Goal: Task Accomplishment & Management: Manage account settings

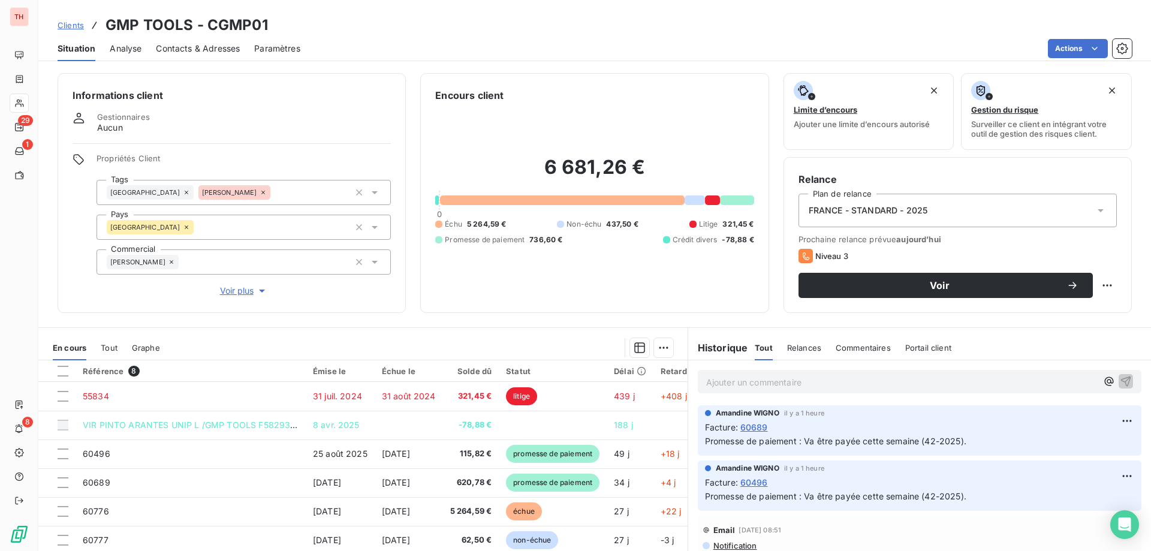
drag, startPoint x: 77, startPoint y: 23, endPoint x: 154, endPoint y: 23, distance: 77.3
click at [76, 23] on span "Clients" at bounding box center [71, 25] width 26 height 10
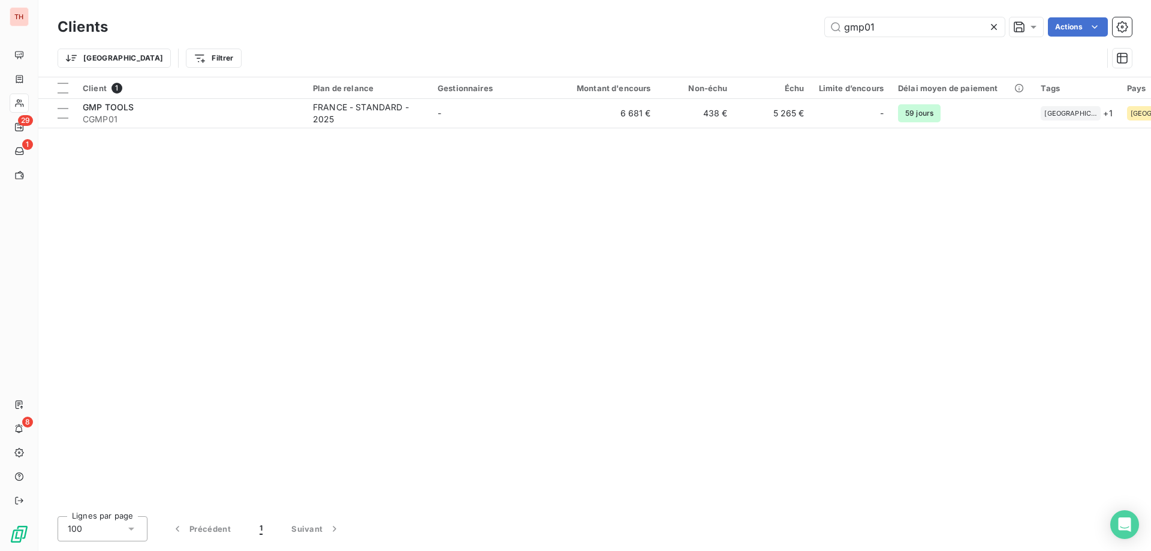
drag, startPoint x: 891, startPoint y: 29, endPoint x: 813, endPoint y: 29, distance: 78.5
click at [813, 29] on div "gmp01 Actions" at bounding box center [626, 26] width 1009 height 19
type input "yelmini"
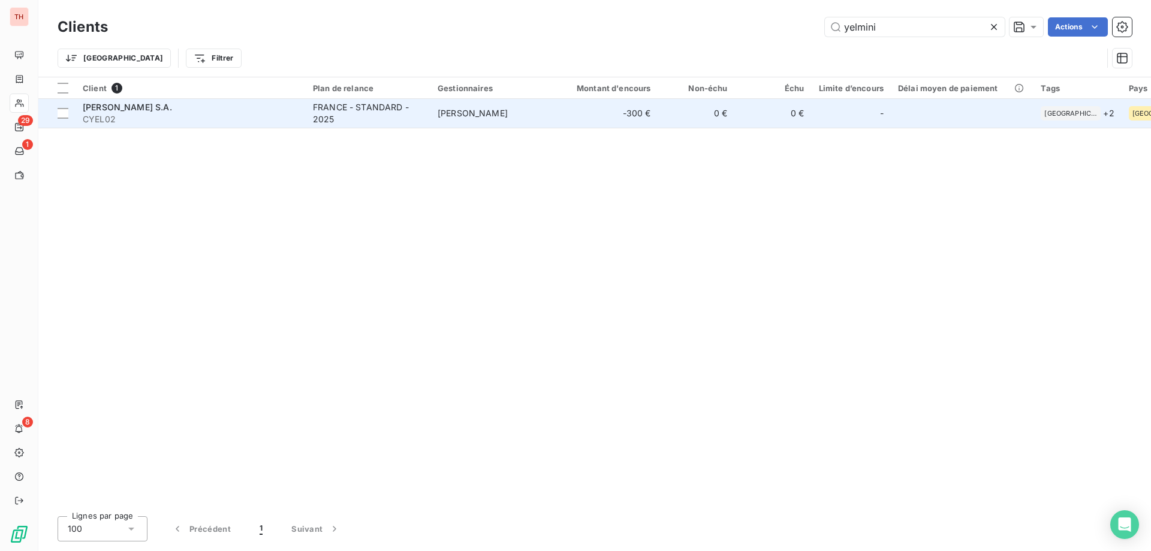
drag, startPoint x: 463, startPoint y: 111, endPoint x: 517, endPoint y: 112, distance: 53.3
click at [463, 111] on span "Tony MERLIN" at bounding box center [473, 113] width 70 height 10
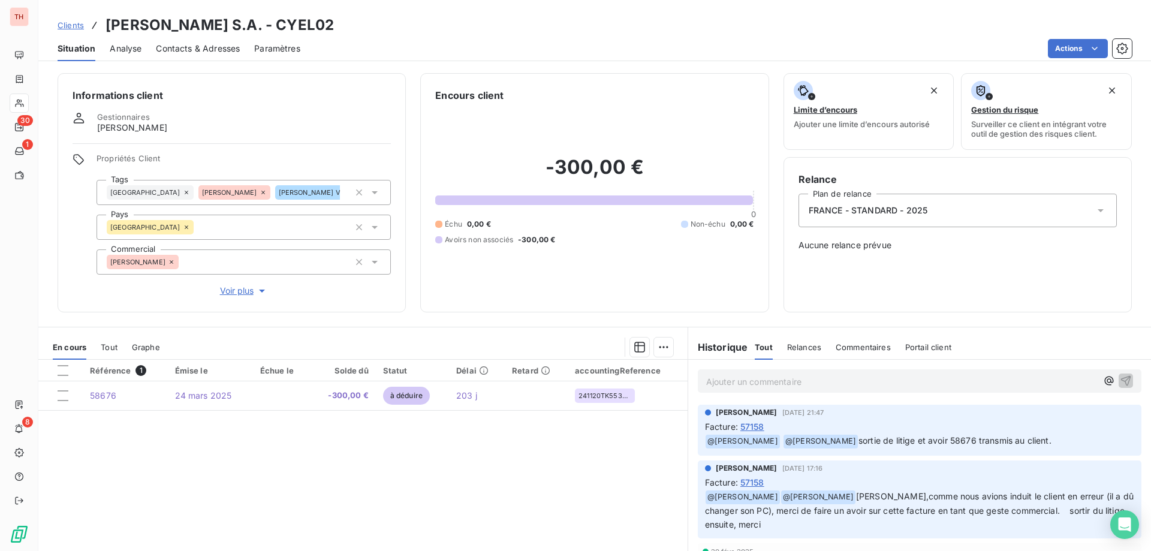
click at [77, 23] on span "Clients" at bounding box center [71, 25] width 26 height 10
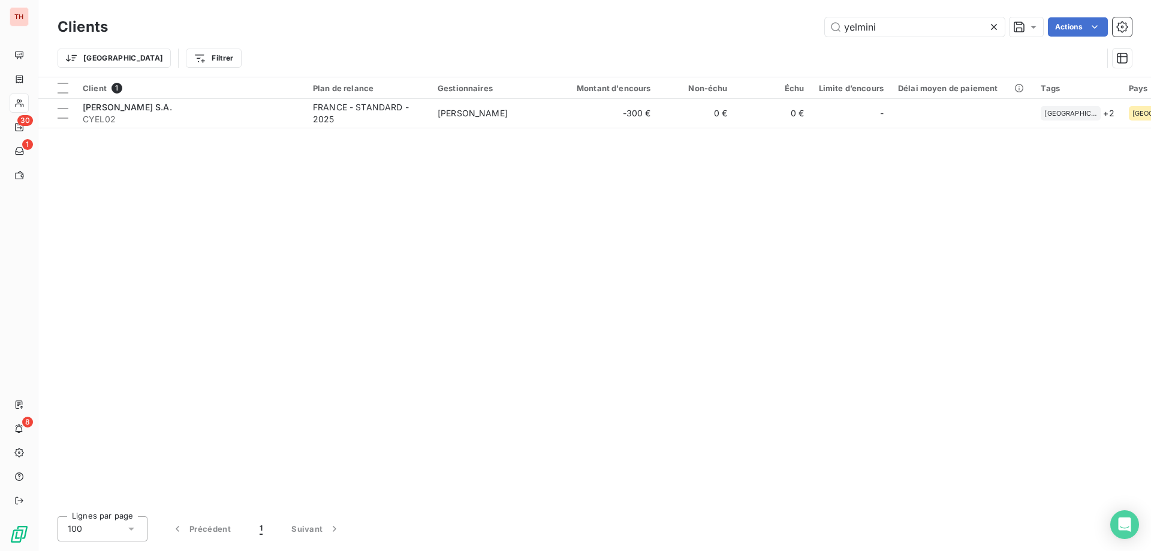
drag, startPoint x: 889, startPoint y: 29, endPoint x: 810, endPoint y: 31, distance: 79.7
click at [810, 31] on div "yelmini Actions" at bounding box center [626, 26] width 1009 height 19
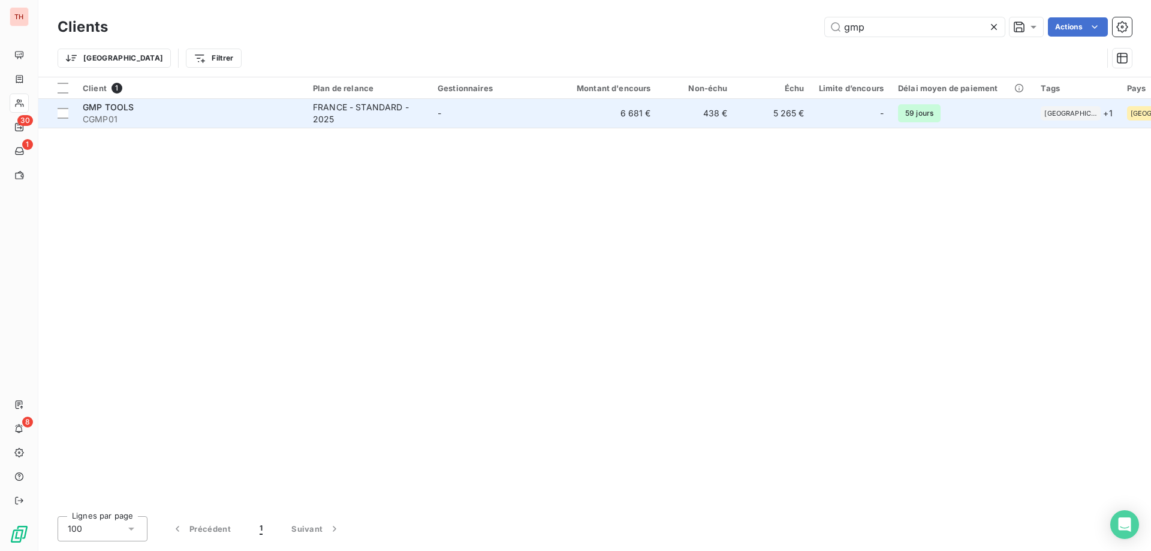
type input "gmp"
click at [375, 104] on div "FRANCE - STANDARD - 2025" at bounding box center [368, 113] width 110 height 24
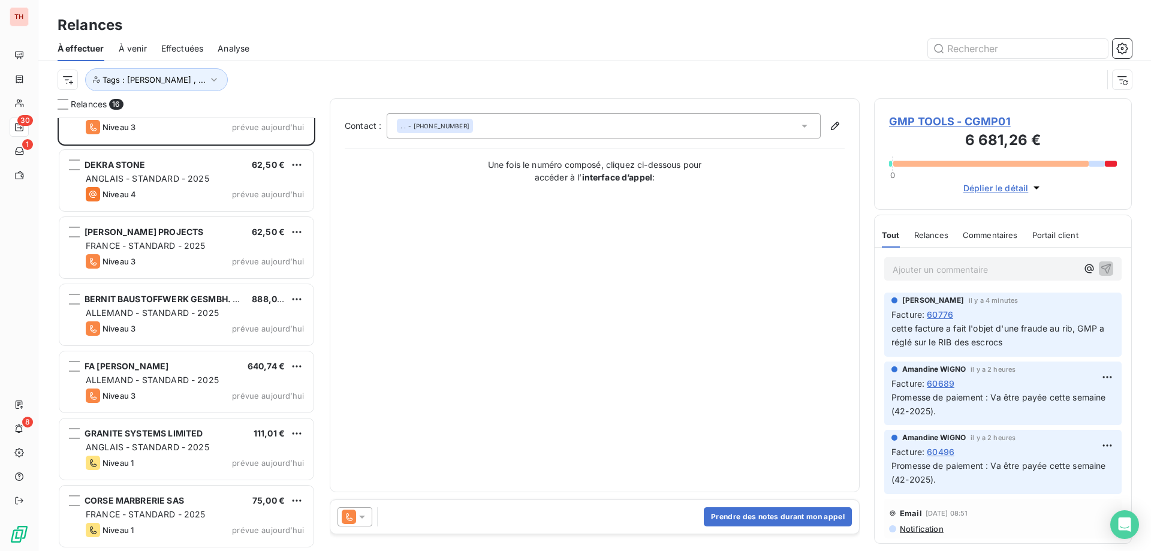
scroll to position [162, 0]
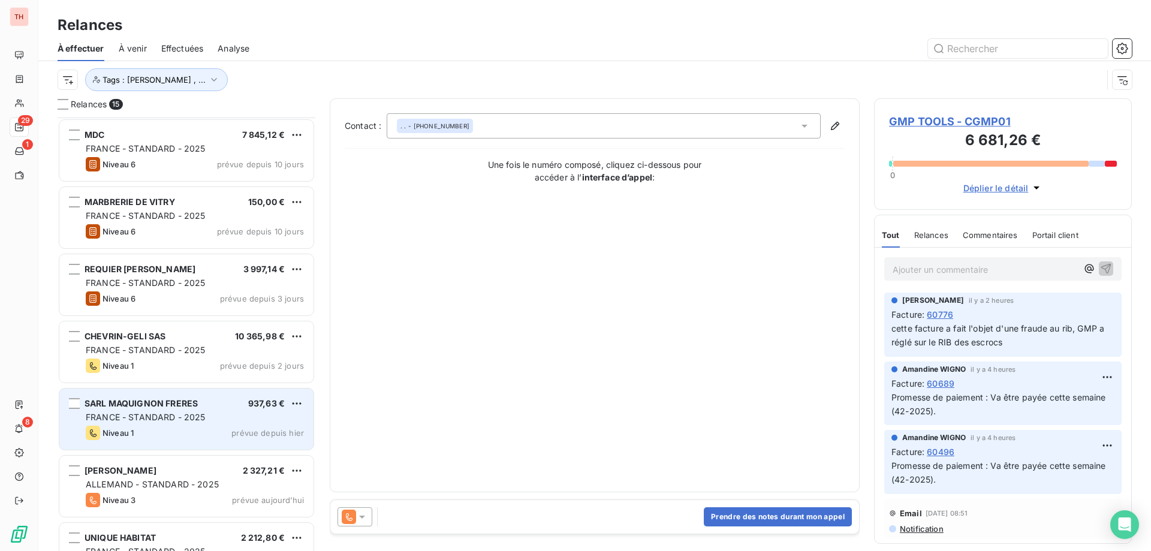
scroll to position [424, 249]
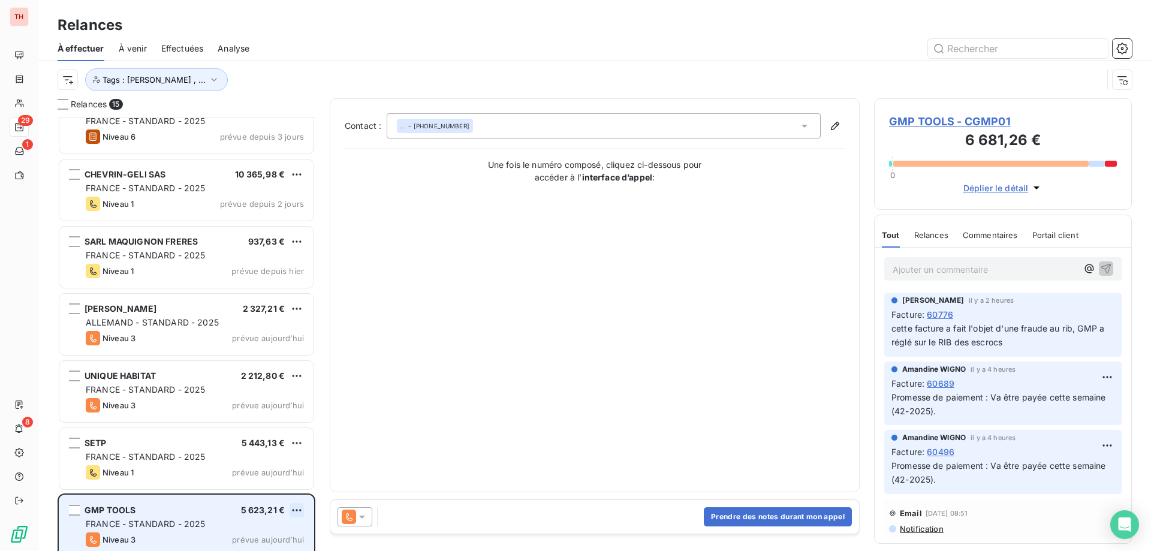
click at [301, 509] on html "TH 29 1 8 Relances À effectuer À venir Effectuées Analyse Tags : Noura Gilbert …" at bounding box center [575, 275] width 1151 height 551
click at [278, 470] on div "Replanifier cette action" at bounding box center [244, 464] width 107 height 19
select select "9"
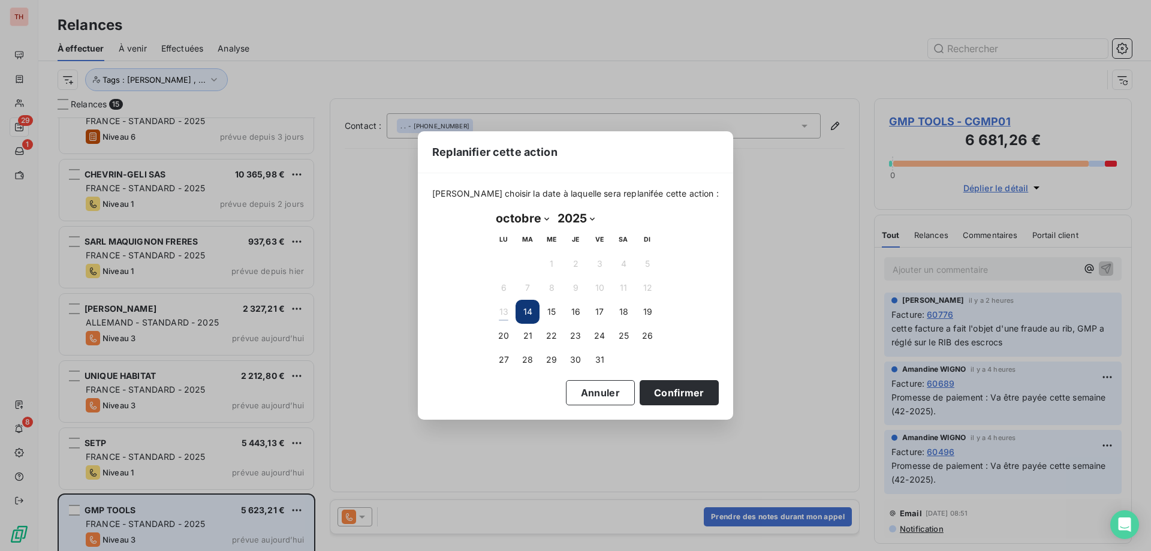
click at [505, 331] on button "20" at bounding box center [503, 336] width 24 height 24
drag, startPoint x: 659, startPoint y: 390, endPoint x: 358, endPoint y: 484, distance: 315.2
click at [659, 390] on button "Confirmer" at bounding box center [678, 392] width 79 height 25
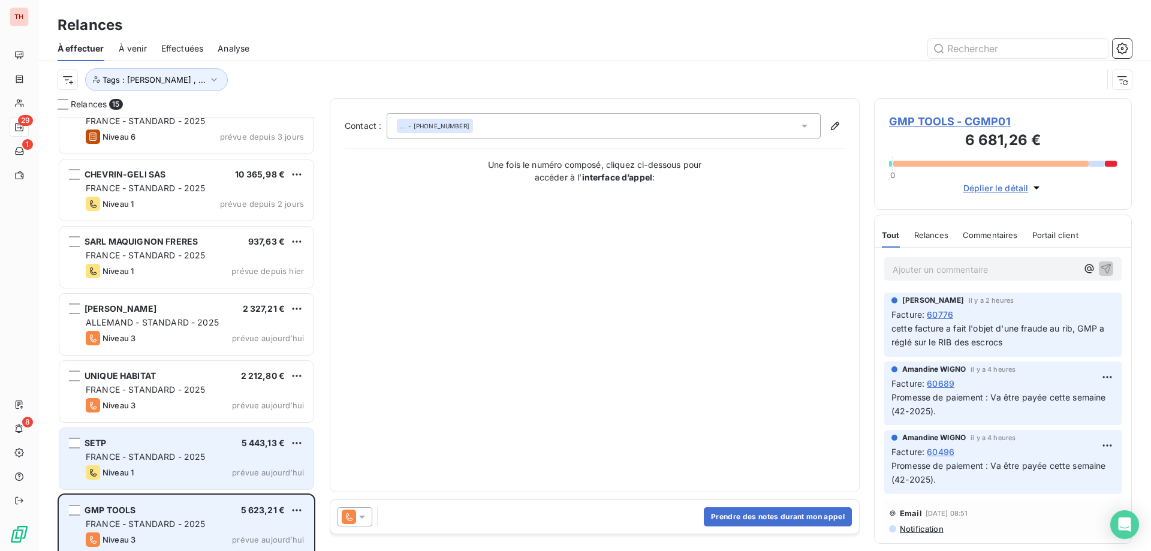
click at [217, 451] on div "FRANCE - STANDARD - 2025" at bounding box center [195, 457] width 218 height 12
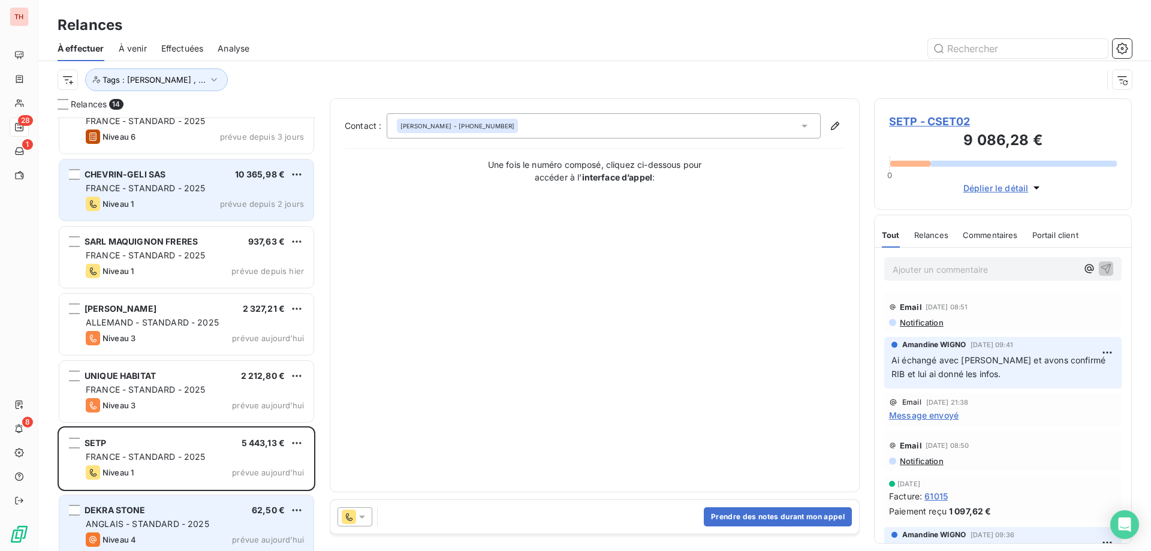
click at [214, 176] on div "CHEVRIN-GELI SAS 10 365,98 €" at bounding box center [195, 174] width 218 height 11
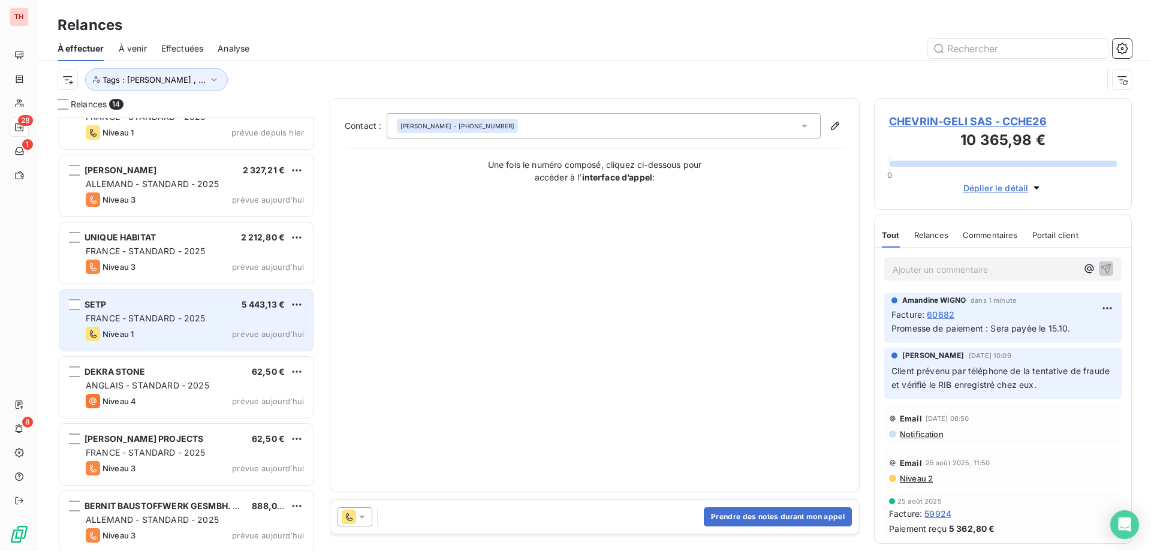
scroll to position [360, 0]
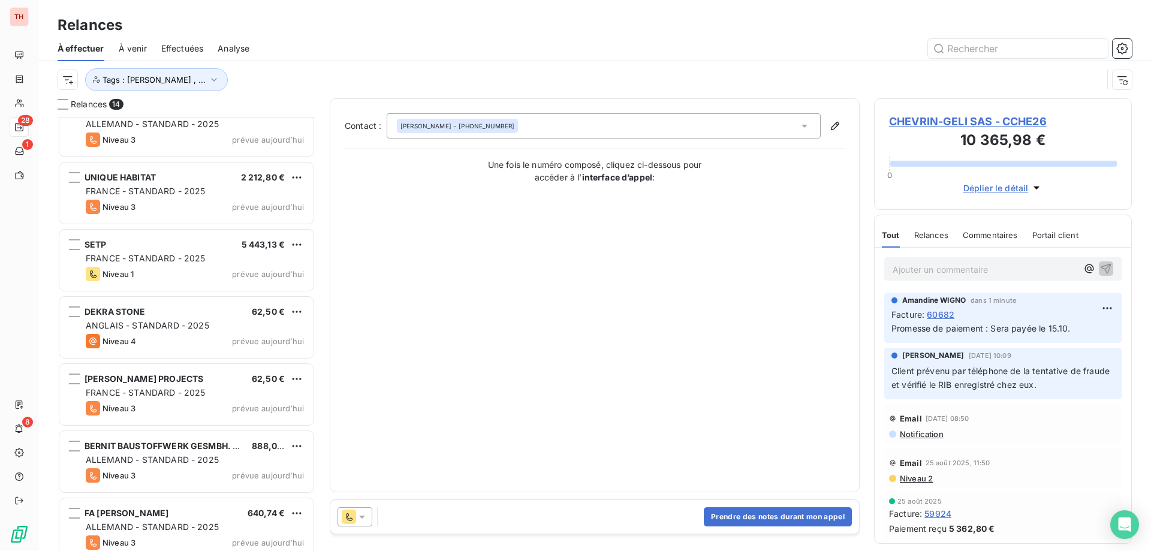
click at [212, 240] on div "SETP 5 443,13 €" at bounding box center [195, 244] width 218 height 11
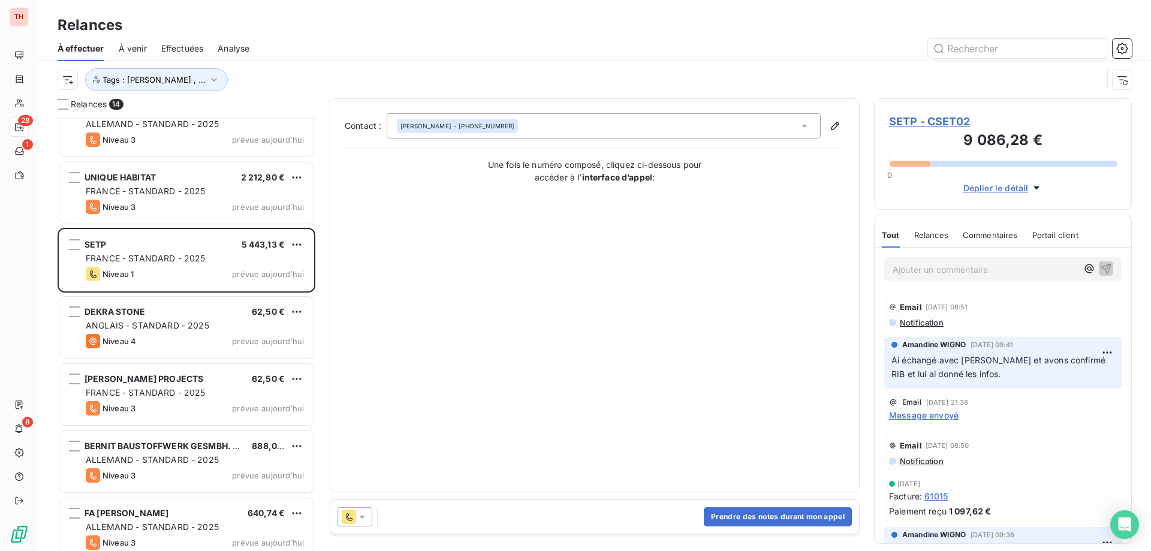
click at [292, 246] on html "TH 28 1 8 Relances À effectuer À venir Effectuées Analyse Tags : Noura Gilbert …" at bounding box center [575, 275] width 1151 height 551
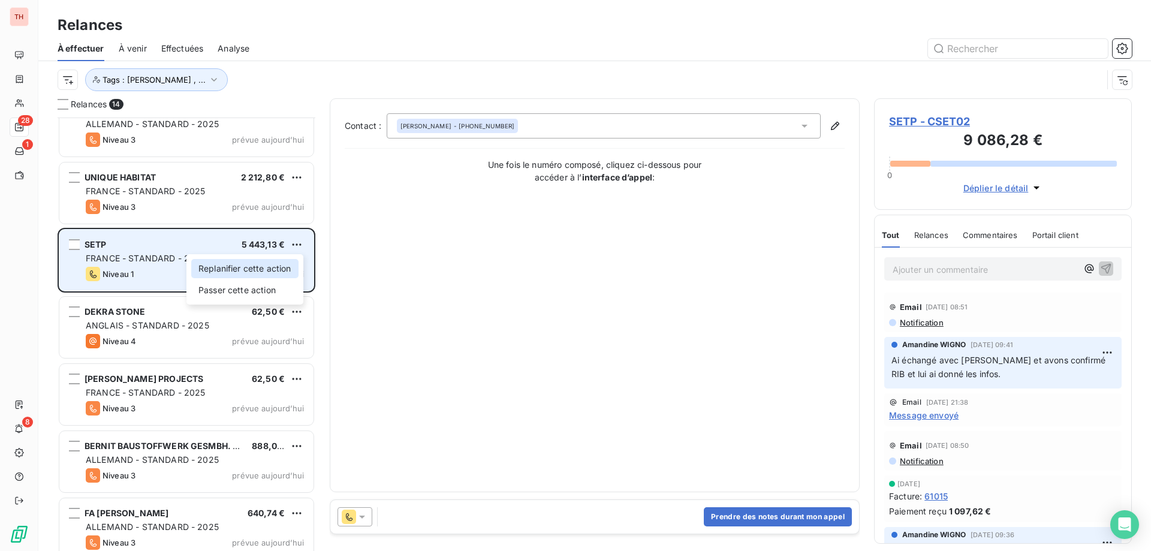
drag, startPoint x: 260, startPoint y: 267, endPoint x: 269, endPoint y: 267, distance: 9.0
click at [260, 267] on div "Replanifier cette action" at bounding box center [244, 268] width 107 height 19
select select "9"
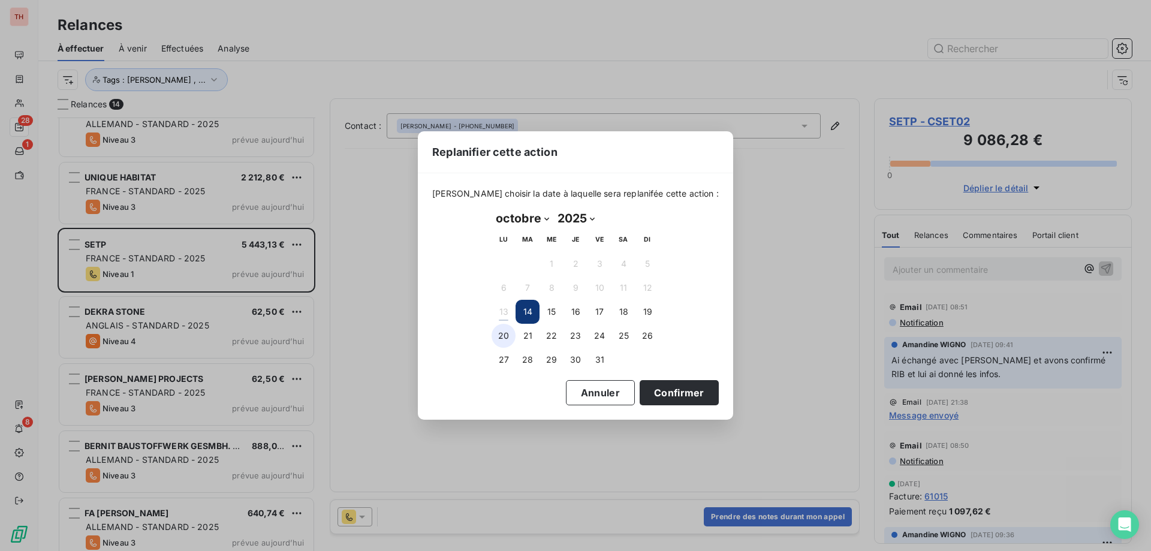
click at [503, 336] on button "20" at bounding box center [503, 336] width 24 height 24
click at [671, 406] on div "Veuillez choisir la date à laquelle sera replanifée cette action : octobre 2025…" at bounding box center [575, 296] width 315 height 246
click at [652, 394] on button "Confirmer" at bounding box center [678, 392] width 79 height 25
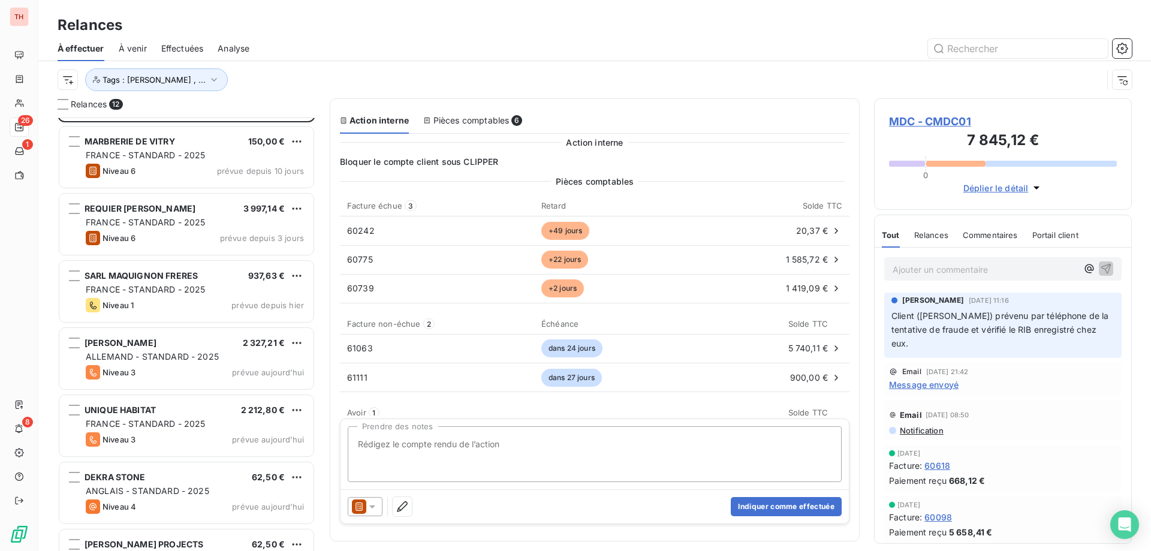
scroll to position [120, 0]
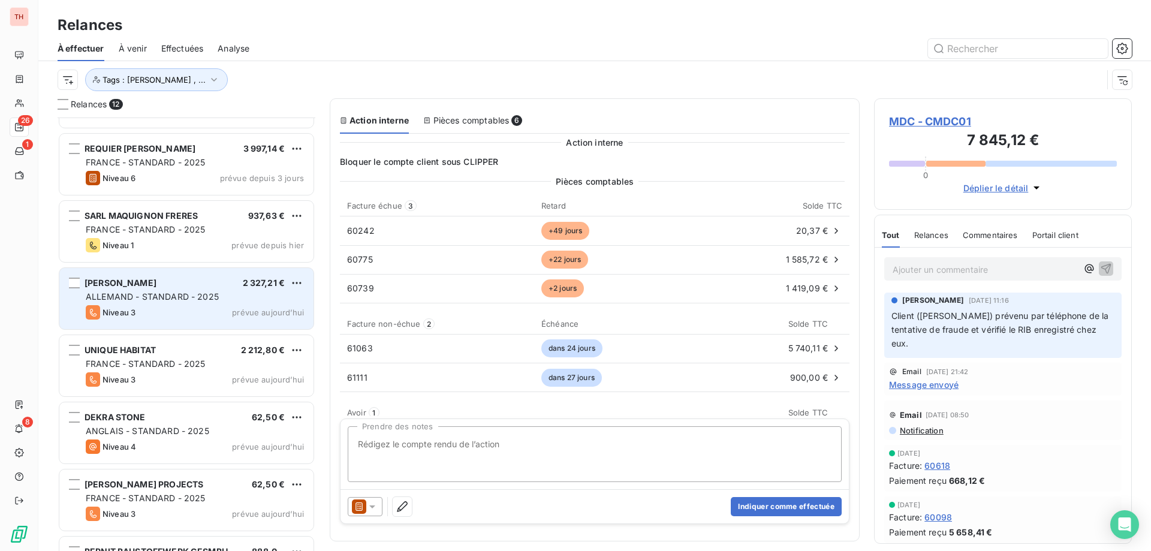
click at [225, 290] on div "MATTHIAS BISCHOFF 2 327,21 € ALLEMAND - STANDARD - 2025 Niveau 3 prévue aujourd…" at bounding box center [186, 298] width 254 height 61
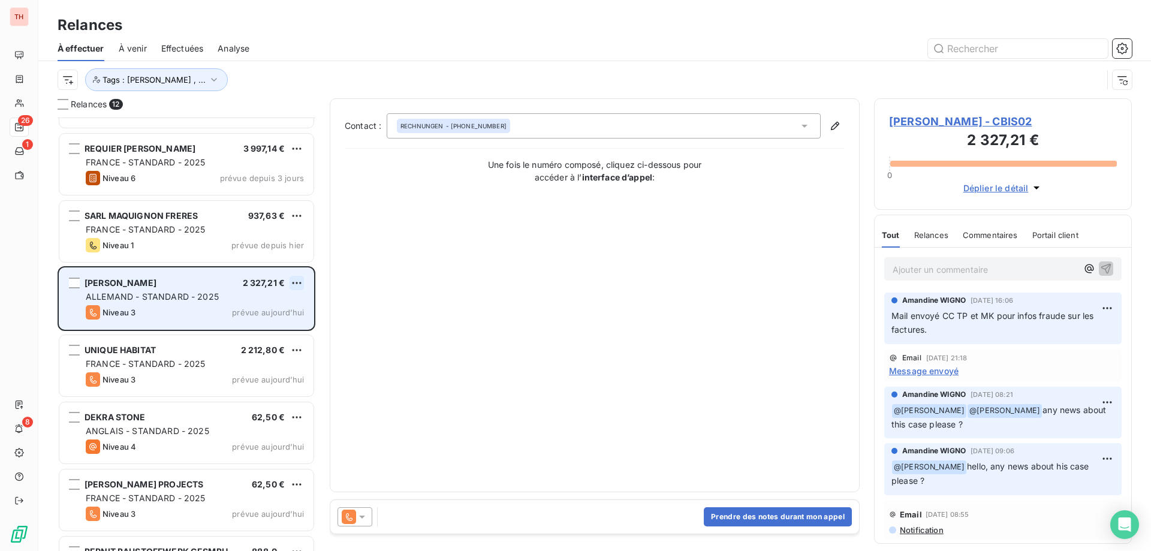
click at [291, 285] on html "TH 26 1 8 Relances À effectuer À venir Effectuées Analyse Tags : Noura Gilbert …" at bounding box center [575, 275] width 1151 height 551
click at [272, 309] on div "Replanifier cette action" at bounding box center [244, 306] width 107 height 19
select select "9"
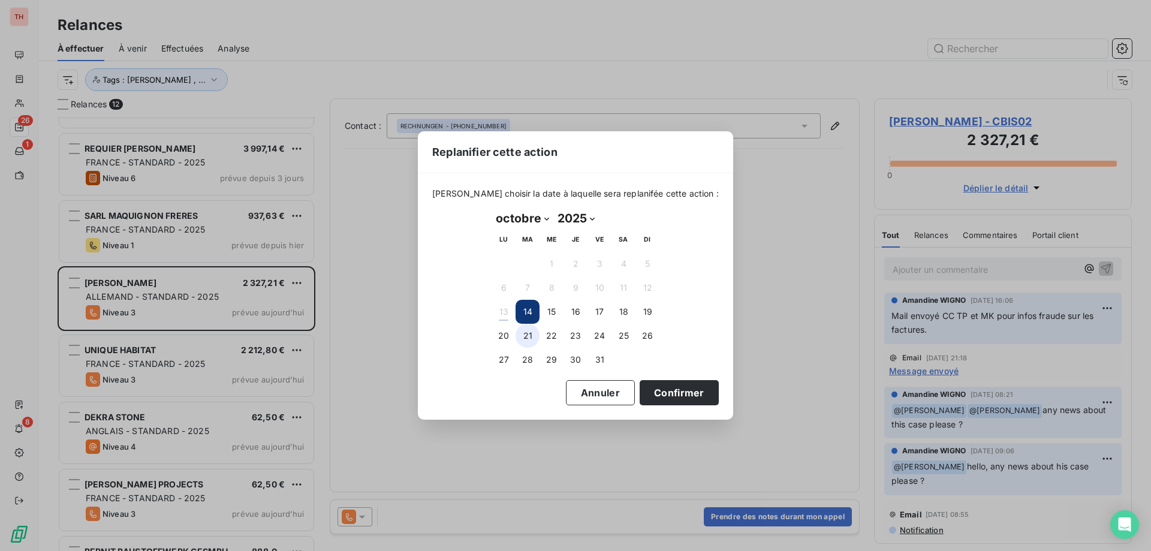
click at [511, 333] on button "20" at bounding box center [503, 336] width 24 height 24
click at [677, 386] on button "Confirmer" at bounding box center [678, 392] width 79 height 25
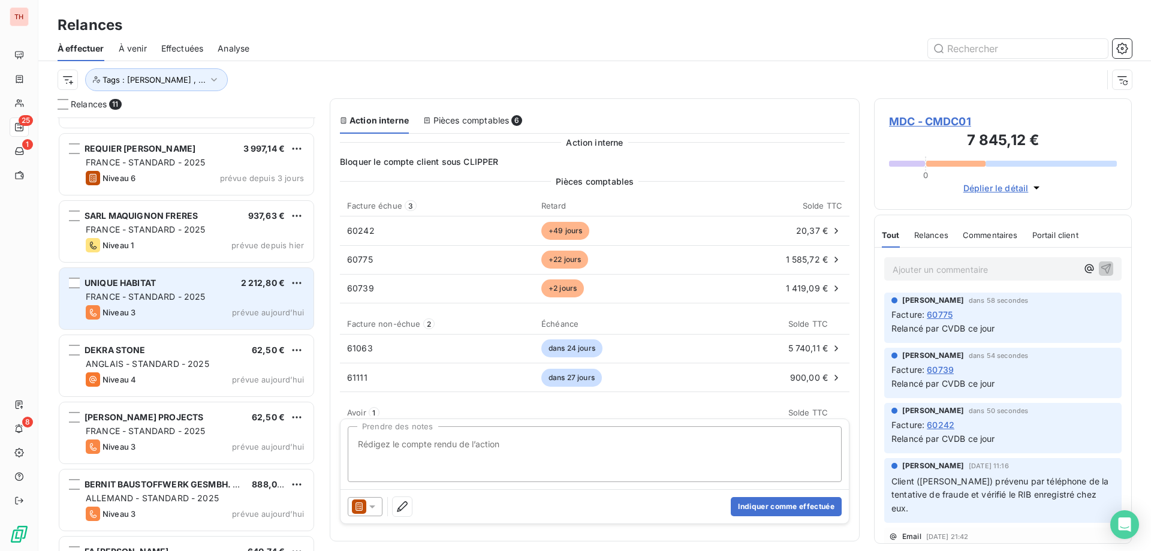
click at [231, 279] on div "UNIQUE HABITAT 2 212,80 €" at bounding box center [195, 282] width 218 height 11
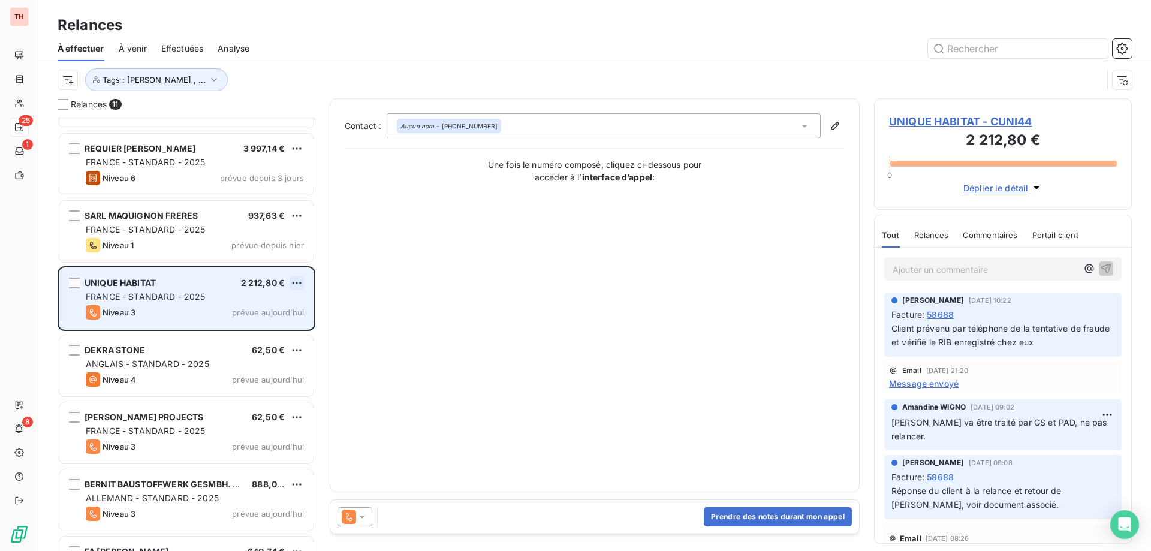
click at [292, 279] on html "TH 25 1 8 Relances À effectuer À venir Effectuées Analyse Tags : Noura Gilbert …" at bounding box center [575, 275] width 1151 height 551
click at [266, 309] on div "Replanifier cette action" at bounding box center [244, 306] width 107 height 19
select select "9"
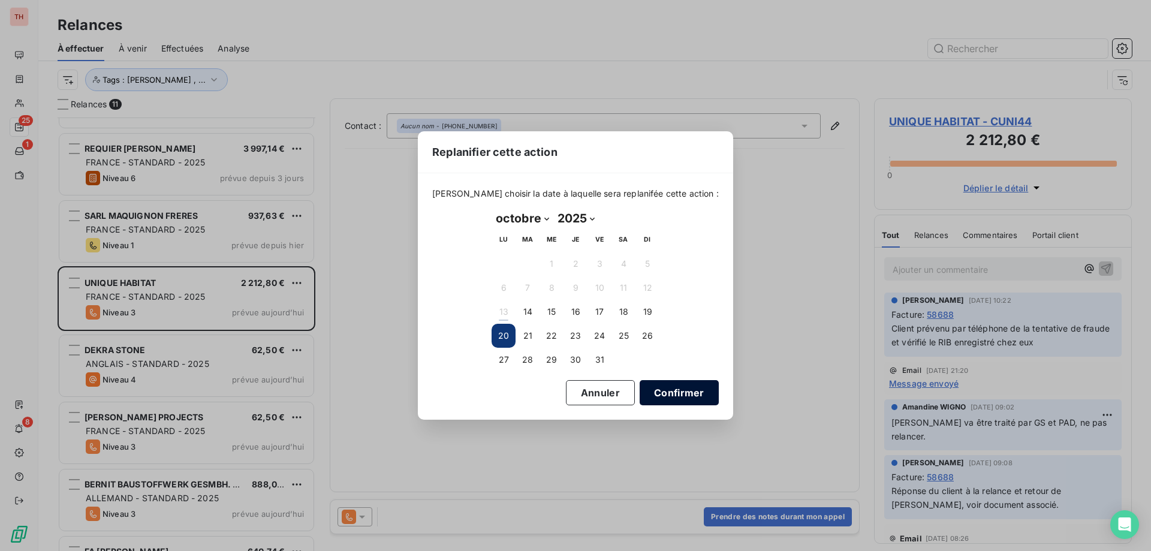
click at [639, 391] on button "Confirmer" at bounding box center [678, 392] width 79 height 25
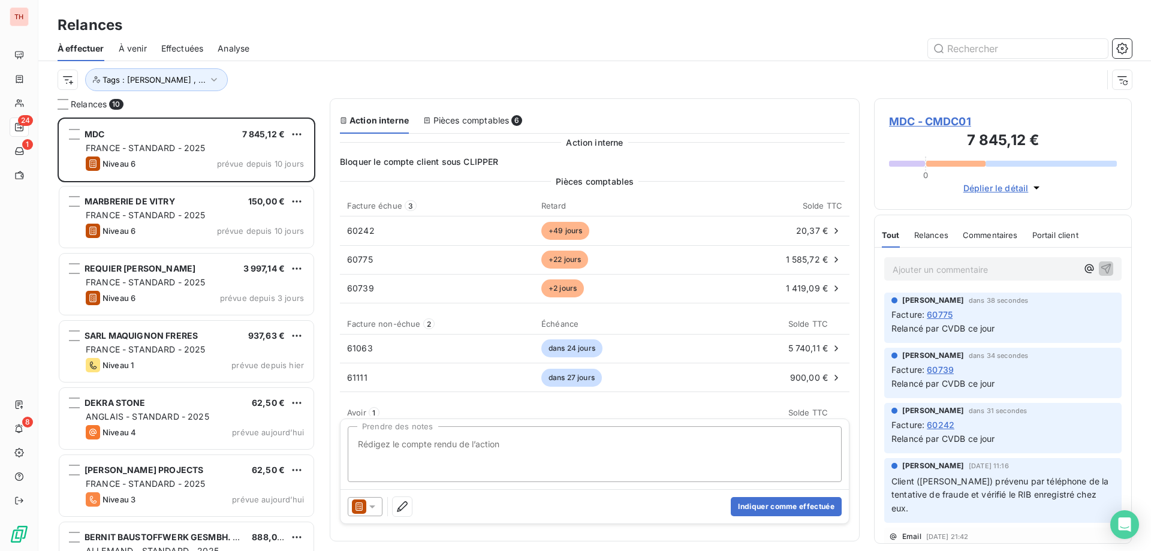
scroll to position [61, 0]
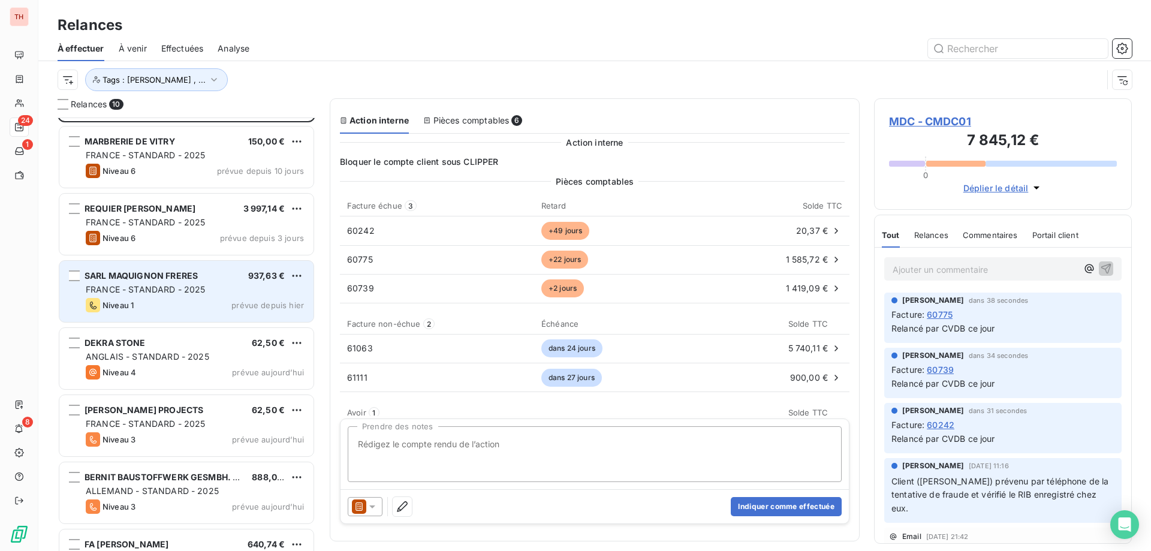
click at [234, 279] on div "SARL MAQUIGNON FRERES 937,63 €" at bounding box center [195, 275] width 218 height 11
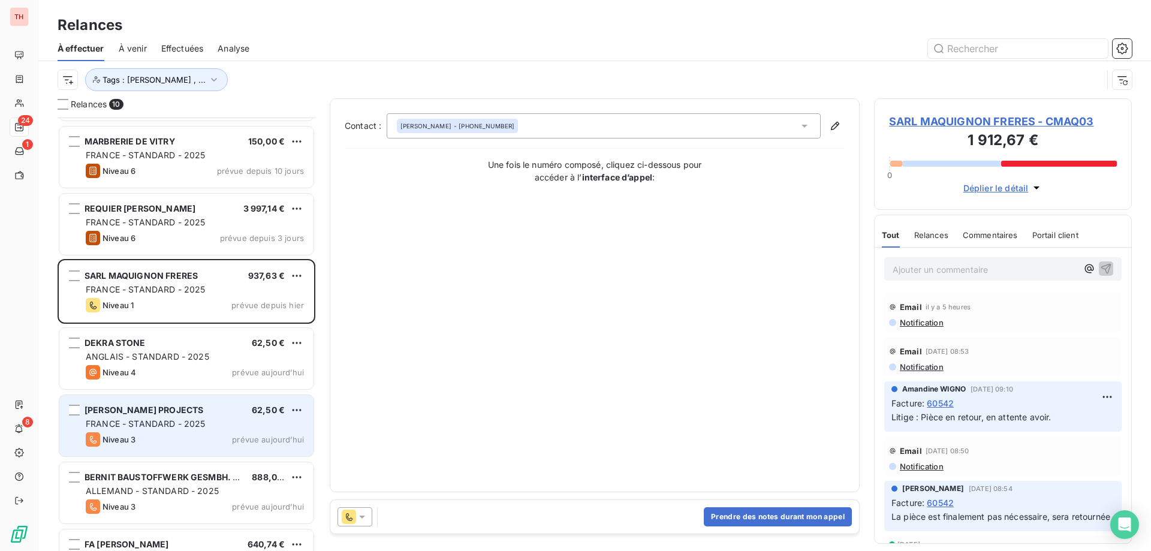
scroll to position [180, 0]
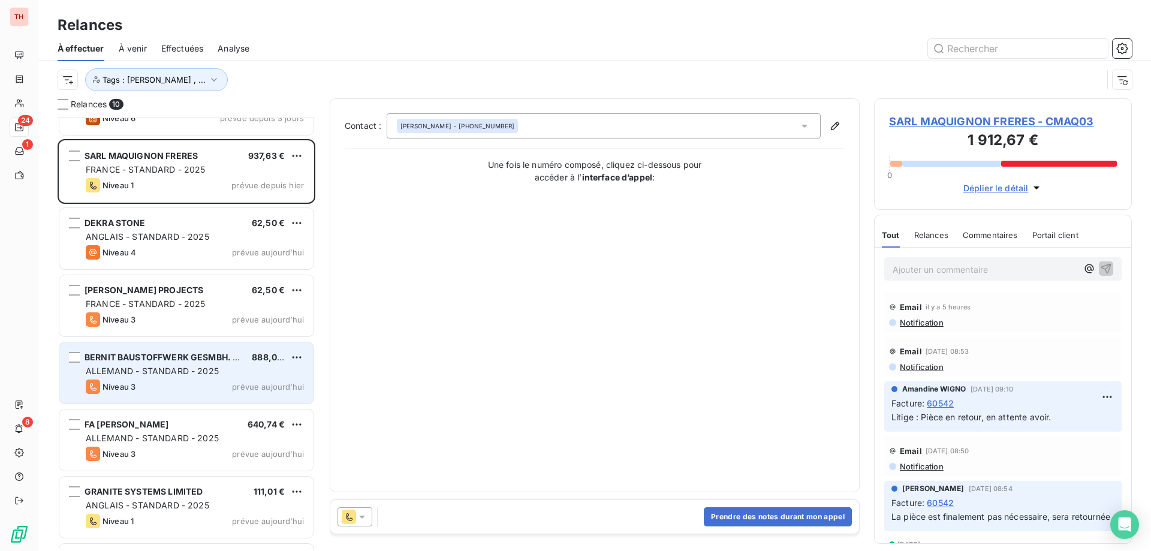
drag, startPoint x: 204, startPoint y: 388, endPoint x: 104, endPoint y: 349, distance: 106.8
click at [201, 388] on div "Niveau 3 prévue aujourd’hui" at bounding box center [195, 386] width 218 height 14
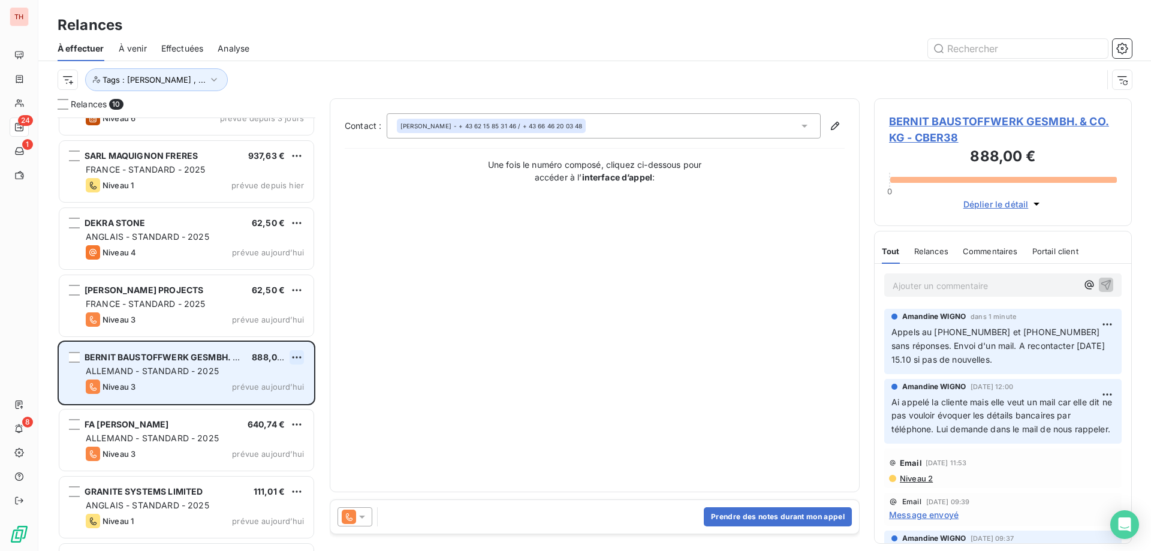
click at [300, 360] on html "TH 24 1 8 Relances À effectuer À venir Effectuées Analyse Tags : Noura Gilbert …" at bounding box center [575, 275] width 1151 height 551
click at [276, 379] on div "Replanifier cette action" at bounding box center [244, 381] width 107 height 19
select select "9"
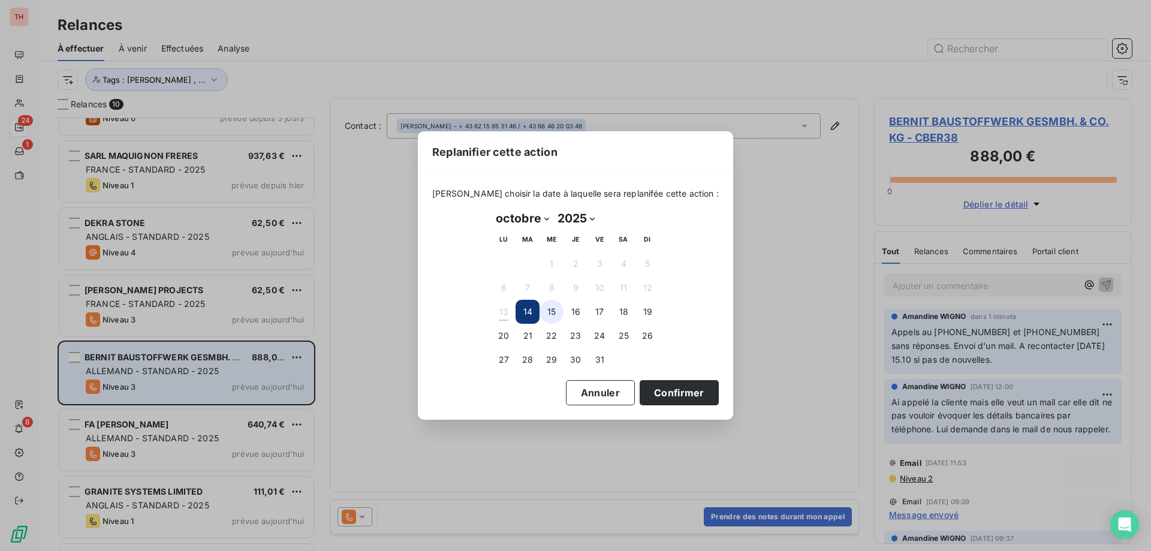
click at [557, 316] on button "15" at bounding box center [551, 312] width 24 height 24
click at [647, 393] on button "Confirmer" at bounding box center [678, 392] width 79 height 25
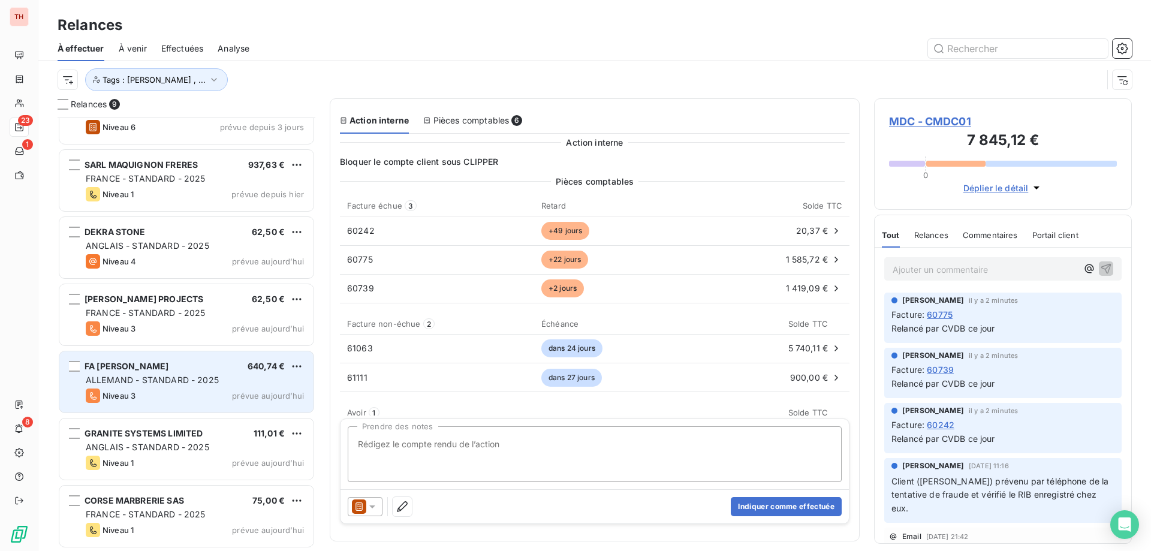
scroll to position [171, 0]
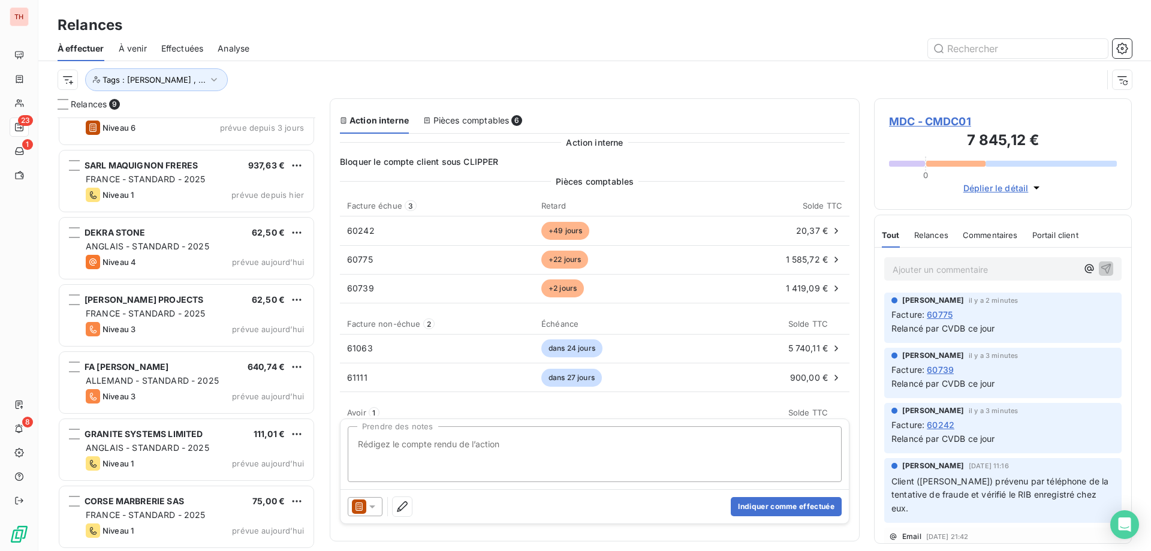
drag, startPoint x: 222, startPoint y: 367, endPoint x: 10, endPoint y: 331, distance: 215.1
click at [222, 367] on div "FA ROLAND MAUCHER 640,74 €" at bounding box center [195, 366] width 218 height 11
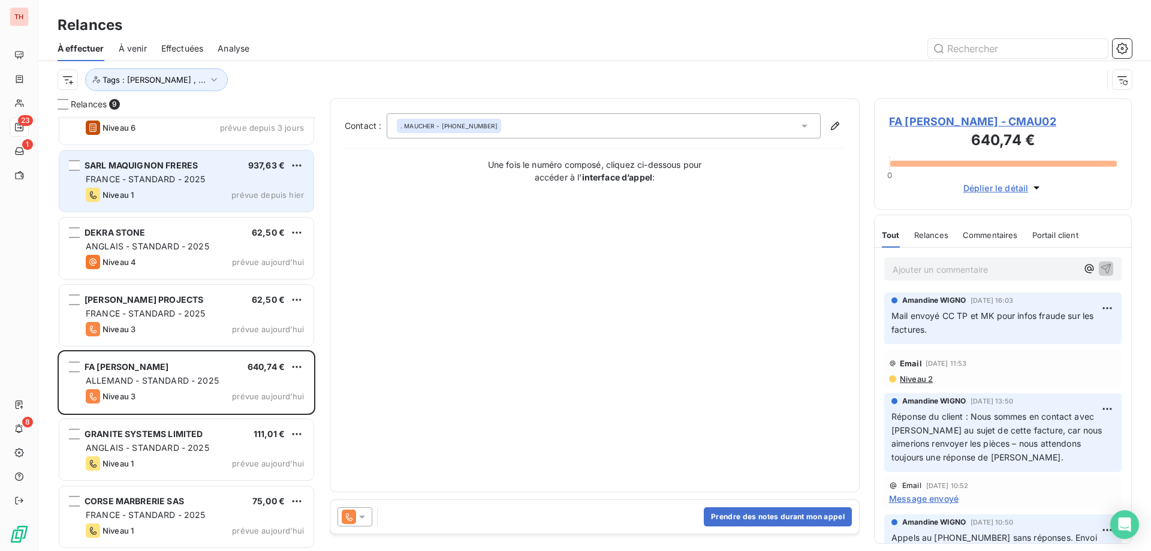
scroll to position [171, 0]
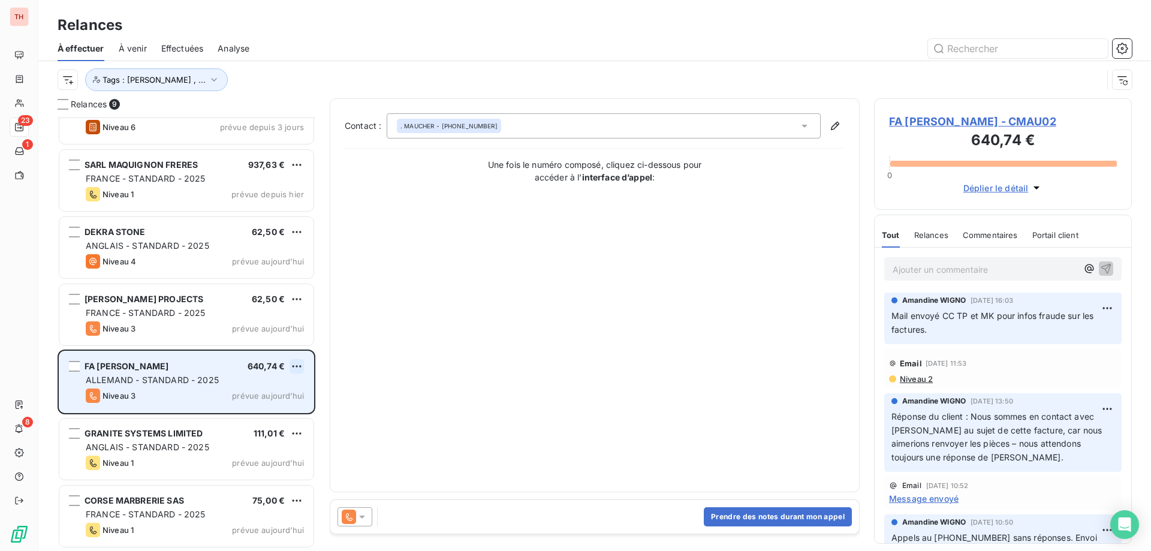
click at [293, 364] on html "TH 23 1 8 Relances À effectuer À venir Effectuées Analyse Tags : Noura Gilbert …" at bounding box center [575, 275] width 1151 height 551
click at [283, 382] on div "Replanifier cette action" at bounding box center [244, 390] width 107 height 19
select select "9"
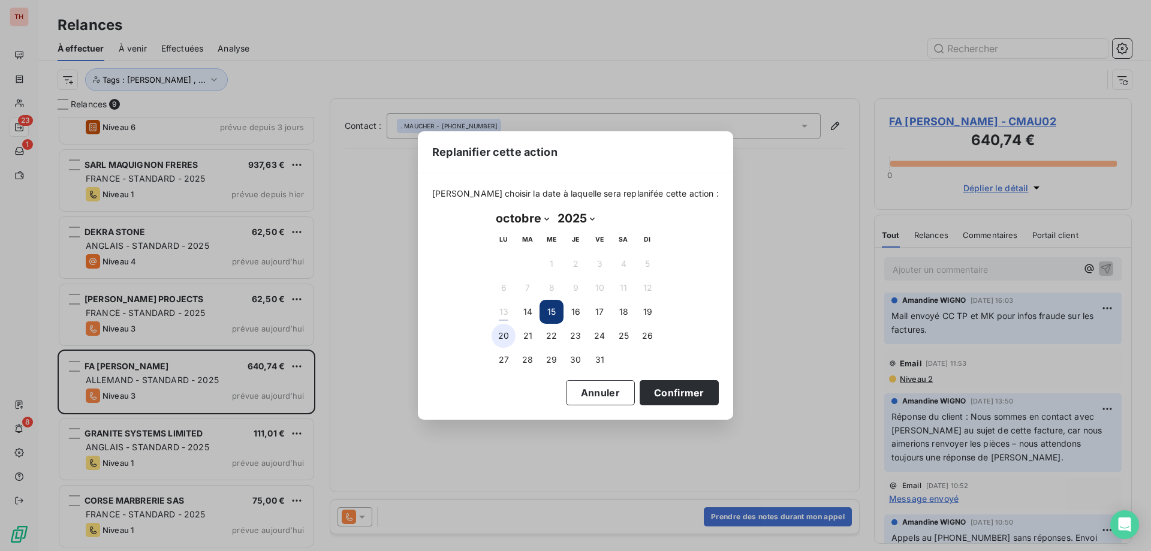
click at [508, 331] on button "20" at bounding box center [503, 336] width 24 height 24
click at [656, 394] on button "Confirmer" at bounding box center [678, 392] width 79 height 25
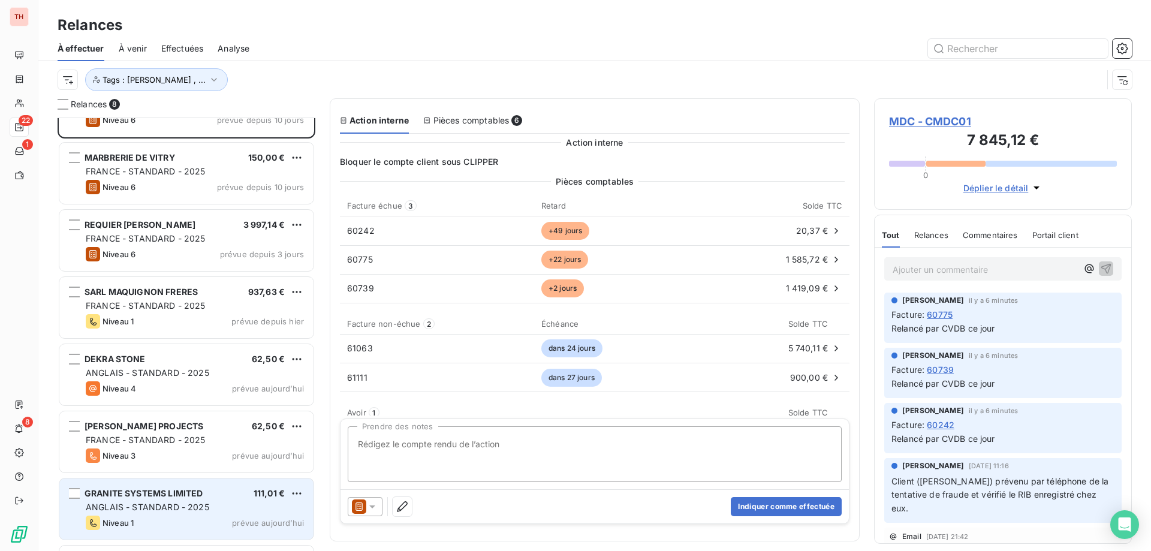
scroll to position [104, 0]
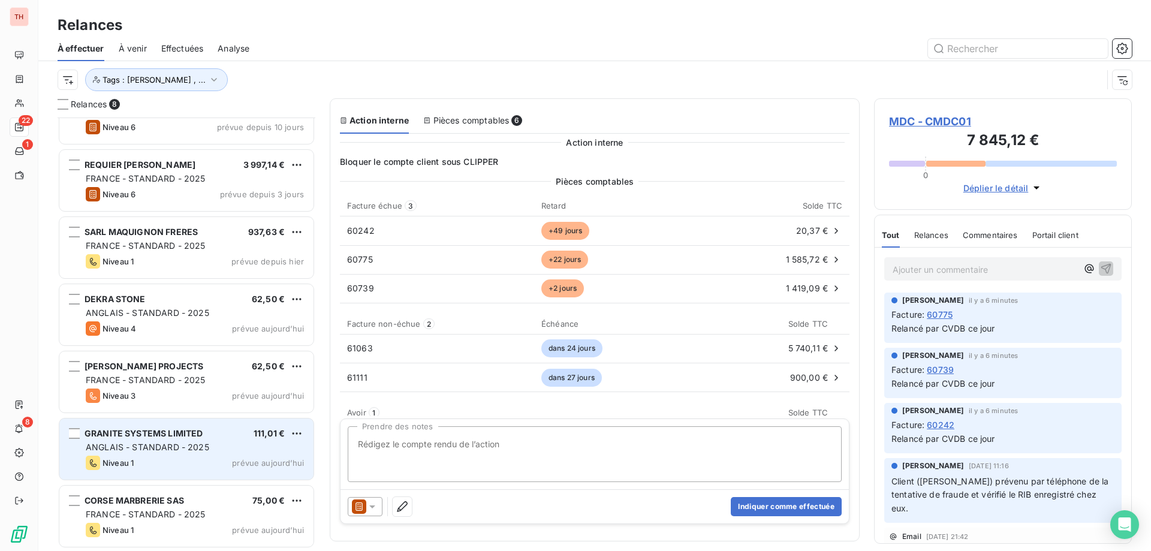
click at [226, 435] on div "GRANITE SYSTEMS LIMITED 111,01 €" at bounding box center [195, 433] width 218 height 11
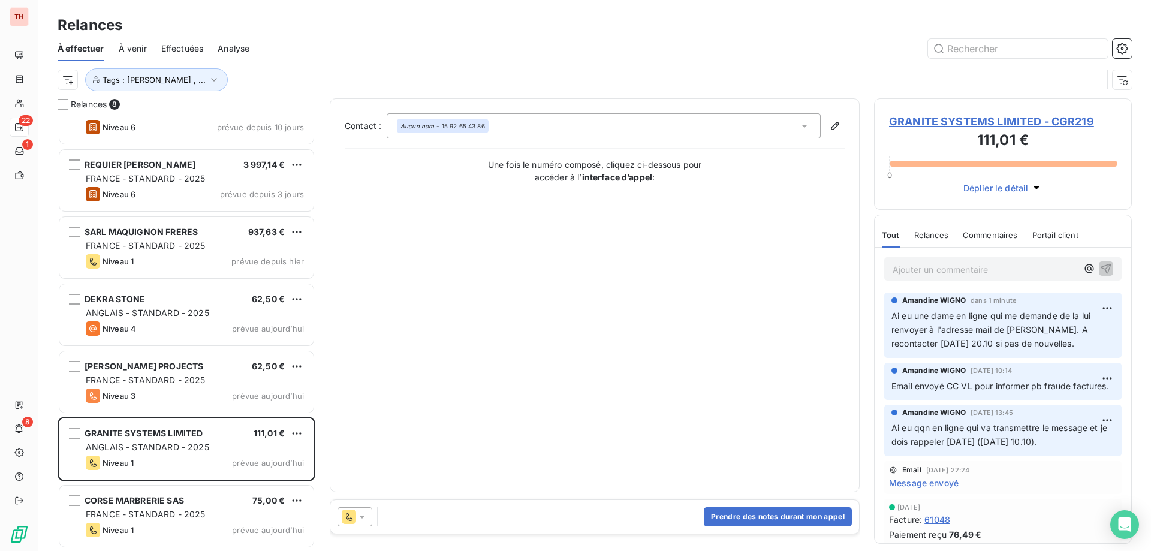
click at [294, 432] on html "TH 22 1 8 Relances À effectuer À venir Effectuées Analyse Tags : Noura Gilbert …" at bounding box center [575, 275] width 1151 height 551
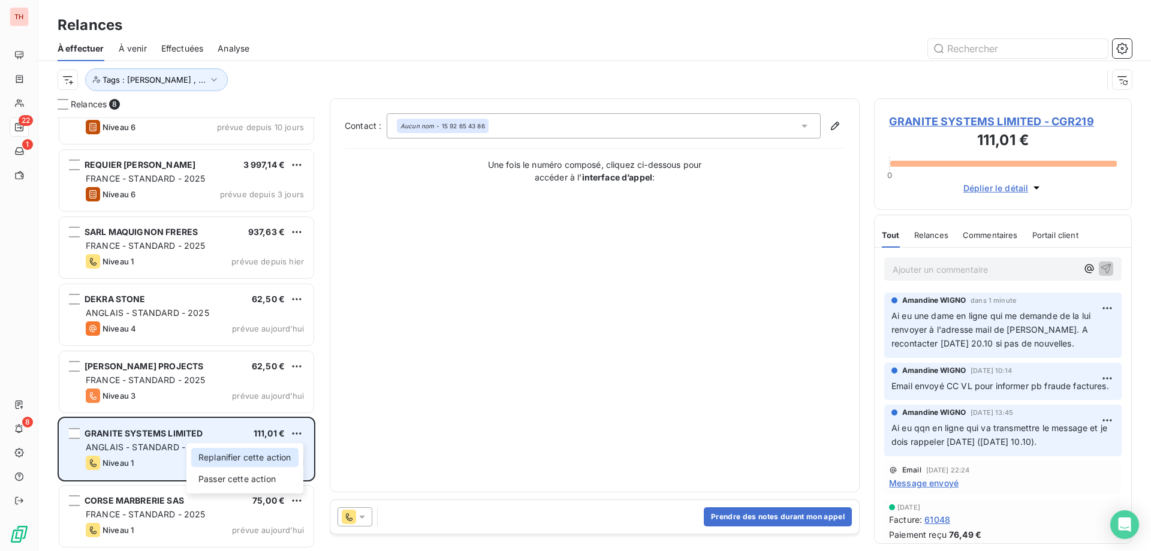
click at [248, 455] on div "Replanifier cette action" at bounding box center [244, 457] width 107 height 19
select select "9"
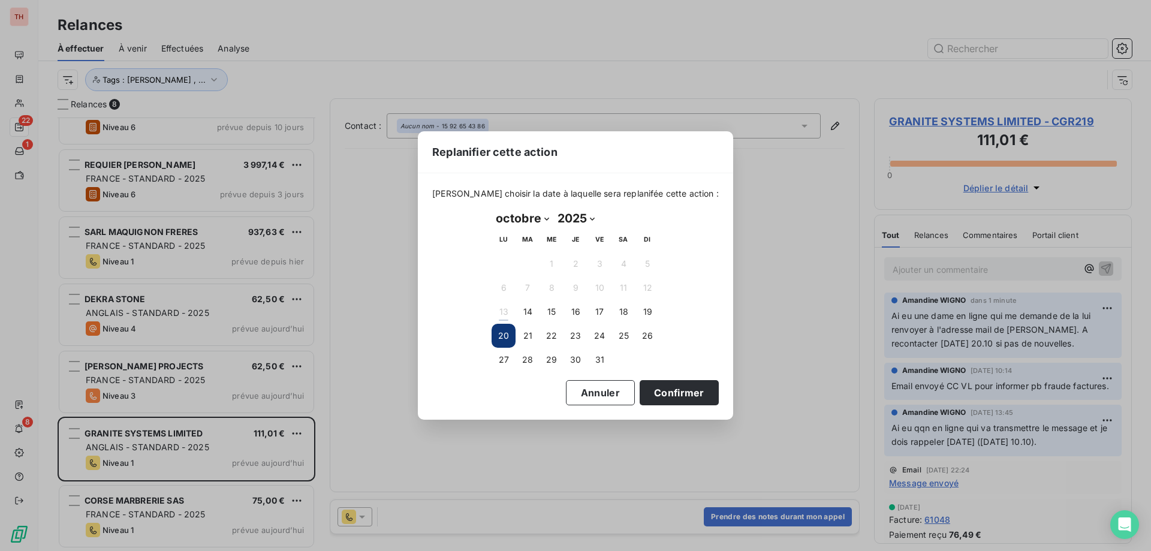
drag, startPoint x: 634, startPoint y: 385, endPoint x: 419, endPoint y: 288, distance: 236.1
click at [639, 385] on button "Confirmer" at bounding box center [678, 392] width 79 height 25
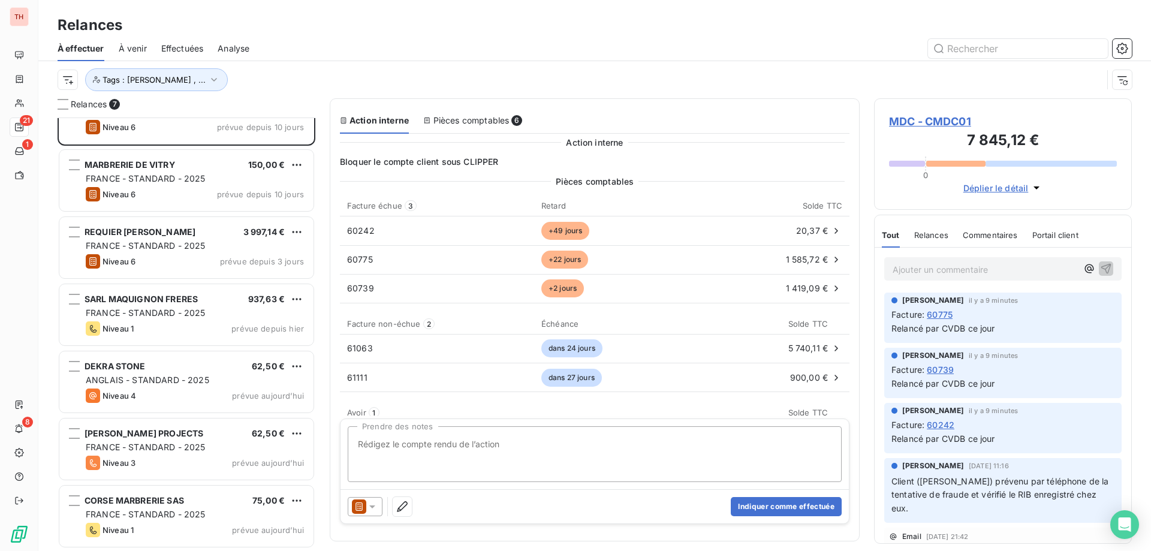
scroll to position [37, 0]
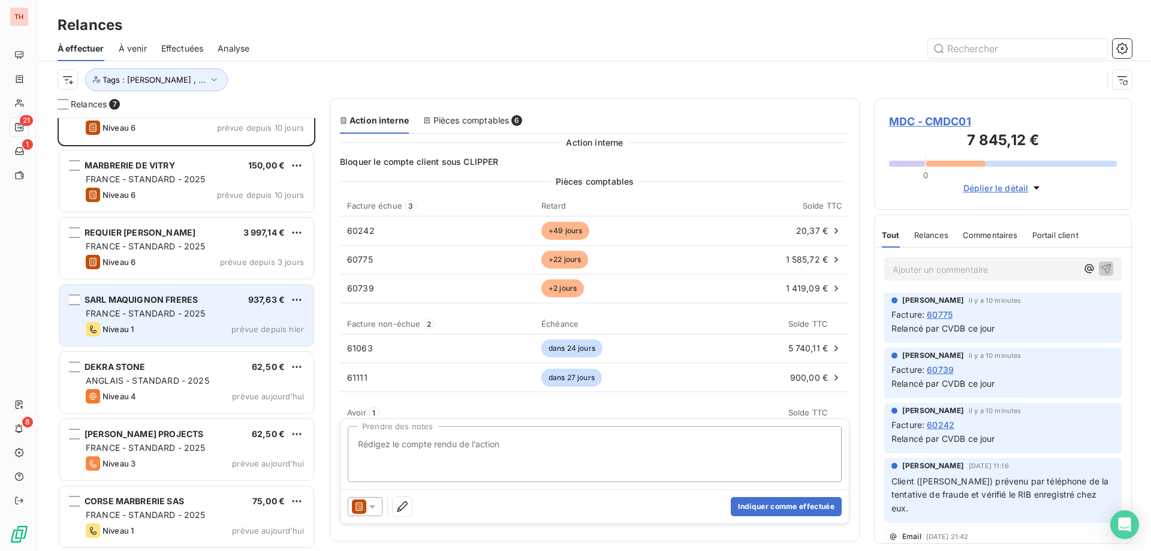
click at [219, 327] on div "Niveau 1 prévue depuis hier" at bounding box center [195, 329] width 218 height 14
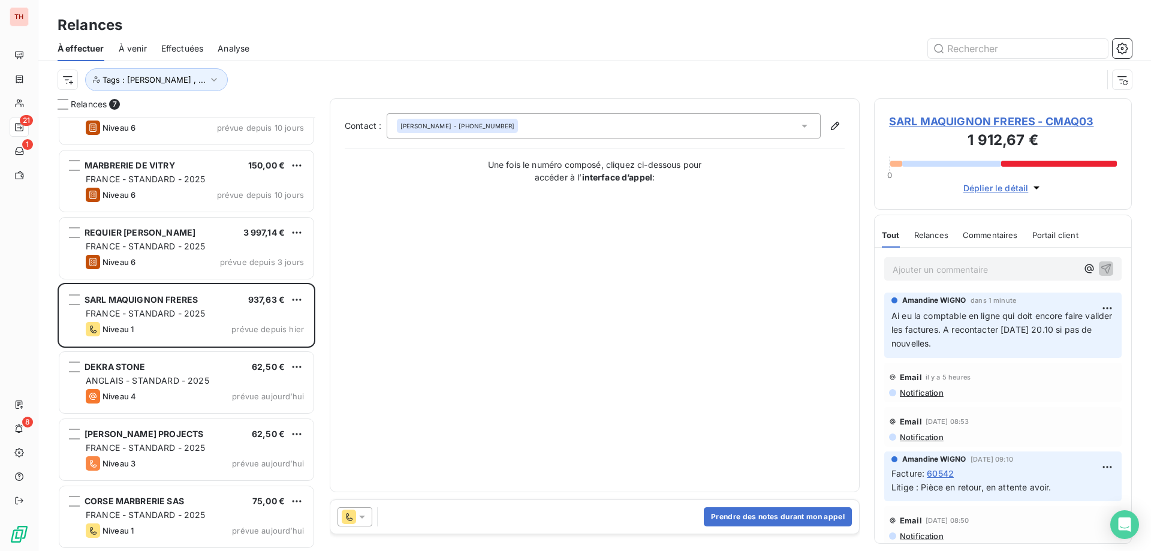
click at [295, 297] on html "TH 21 1 8 Relances À effectuer À venir Effectuées Analyse Tags : Noura Gilbert …" at bounding box center [575, 275] width 1151 height 551
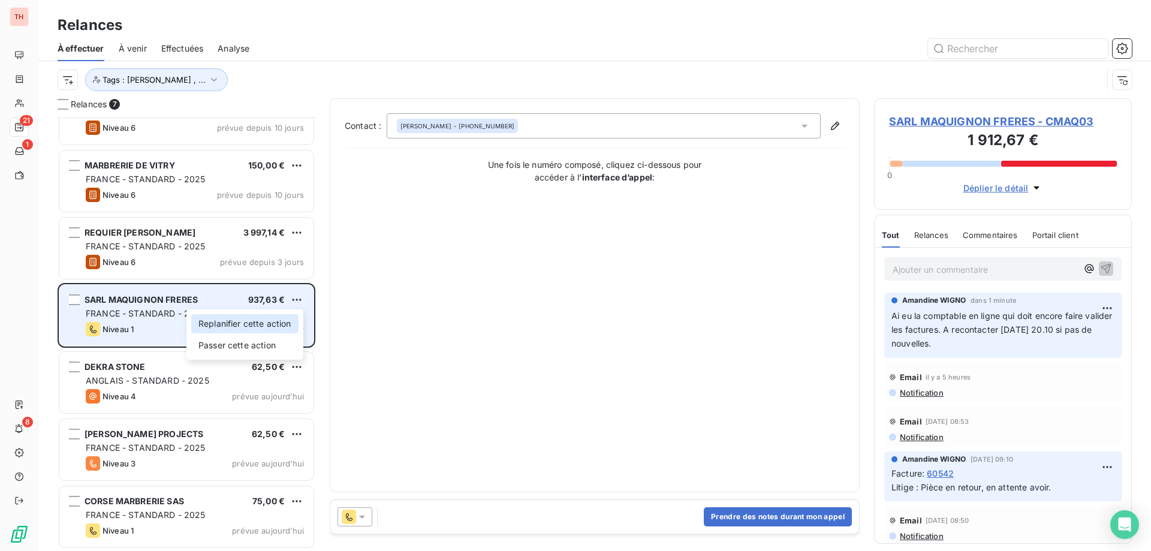
click at [269, 325] on div "Replanifier cette action" at bounding box center [244, 323] width 107 height 19
select select "9"
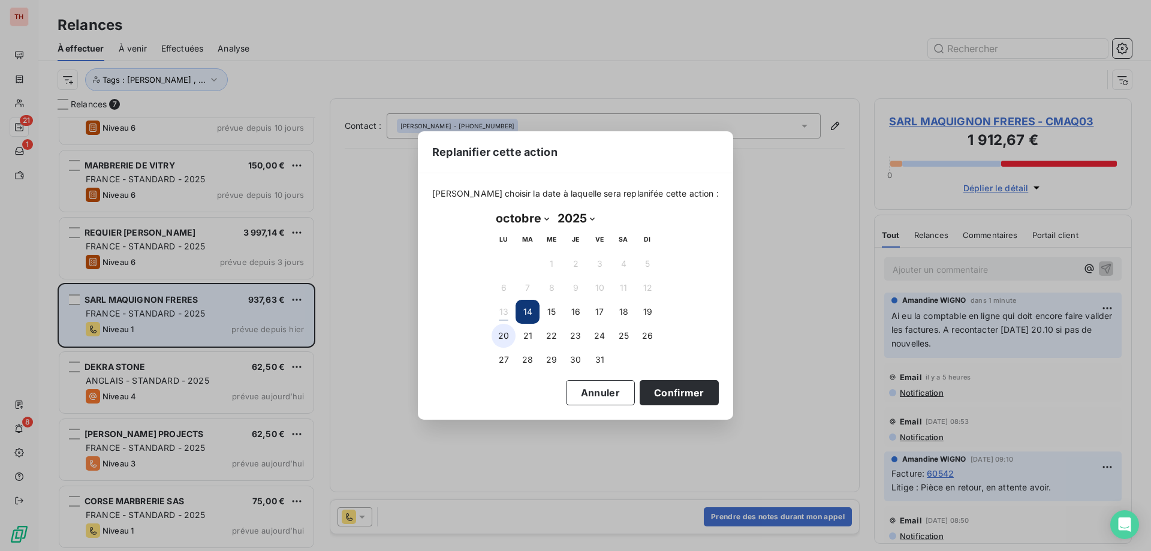
click at [512, 333] on button "20" at bounding box center [503, 336] width 24 height 24
click at [655, 391] on button "Confirmer" at bounding box center [678, 392] width 79 height 25
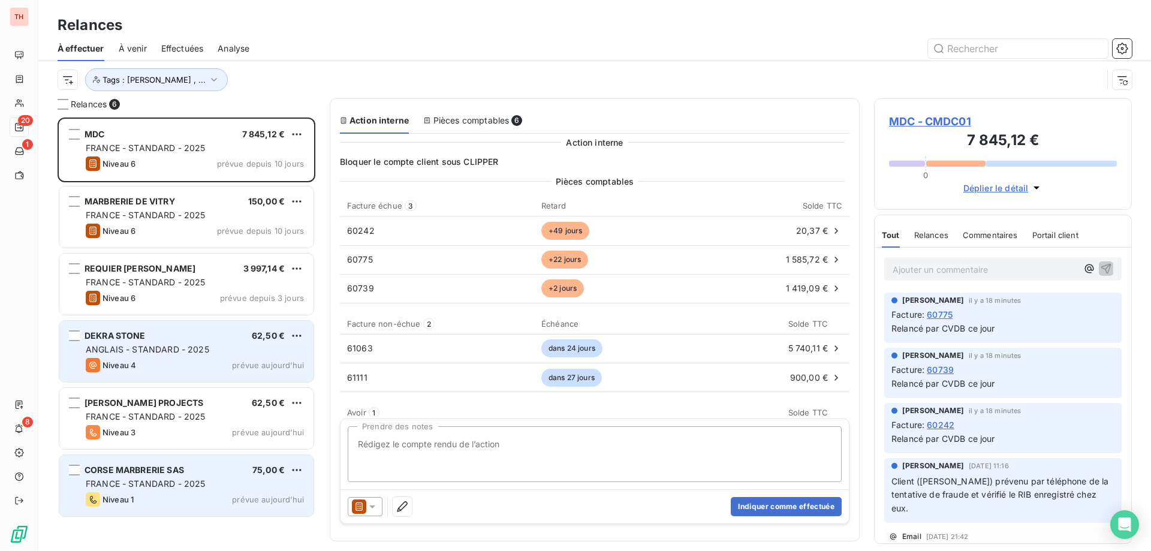
click at [233, 484] on div "FRANCE - STANDARD - 2025" at bounding box center [195, 484] width 218 height 12
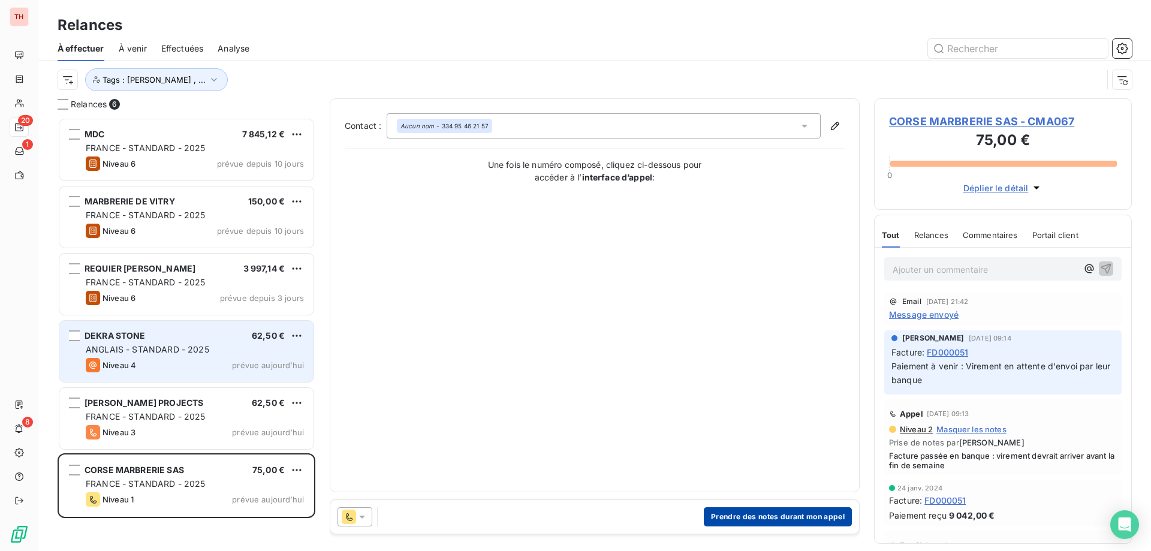
click at [753, 517] on button "Prendre des notes durant mon appel" at bounding box center [778, 516] width 148 height 19
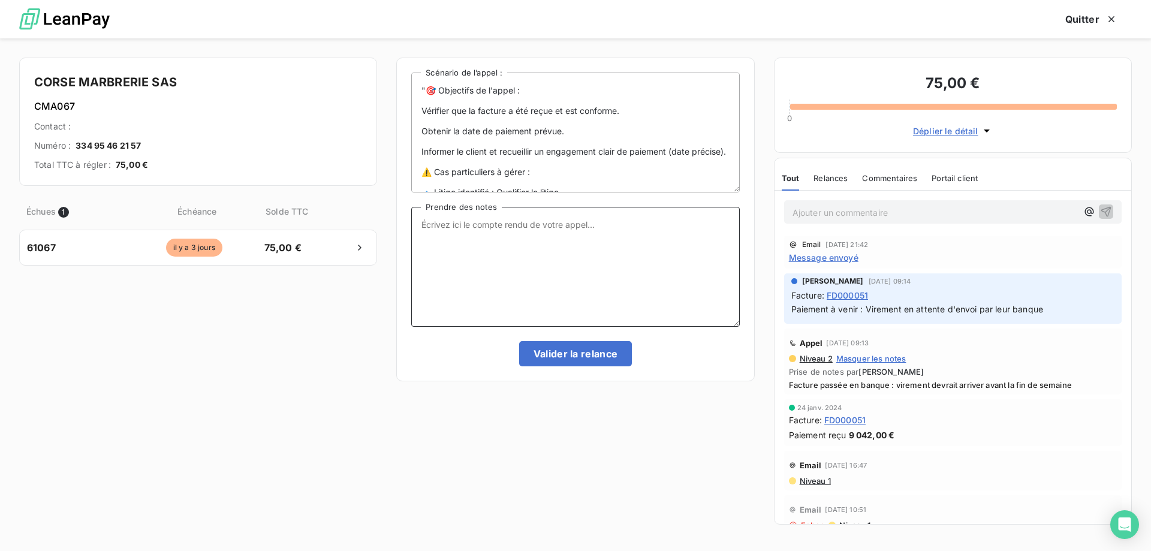
click at [526, 245] on textarea "Prendre des notes" at bounding box center [575, 267] width 328 height 120
drag, startPoint x: 490, startPoint y: 224, endPoint x: 523, endPoint y: 276, distance: 60.9
click at [490, 224] on textarea "Ai eu la comptabl en ligne" at bounding box center [575, 267] width 328 height 120
click at [566, 224] on textarea "Ai eu la comptable en ligne" at bounding box center [575, 267] width 328 height 120
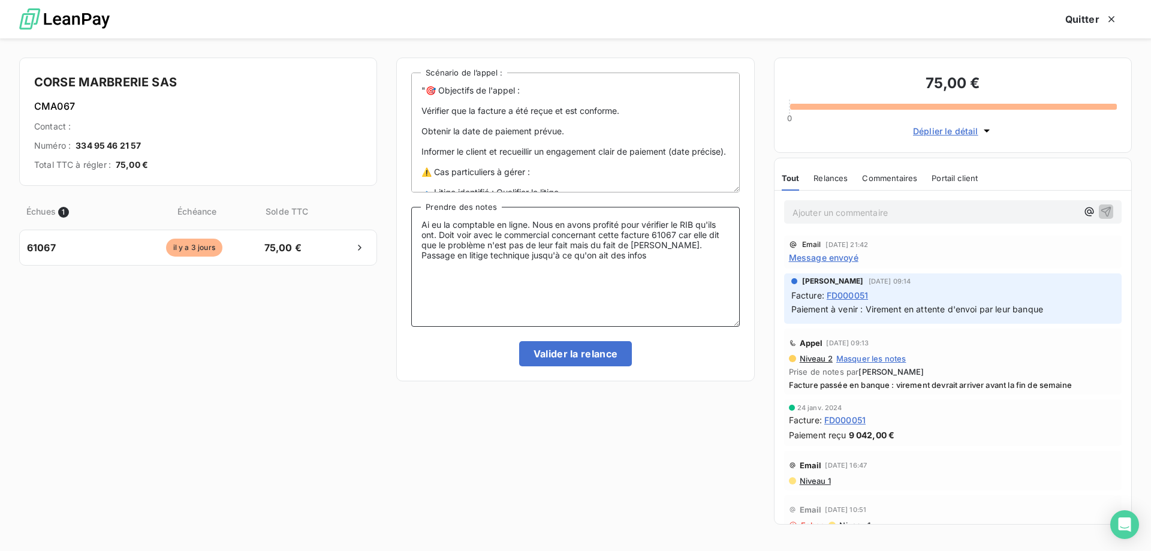
type textarea "Ai eu la comptable en ligne. Nous en avons profité pour vérifier le RIB qu'ils …"
click at [536, 347] on button "Valider la relance" at bounding box center [575, 353] width 113 height 25
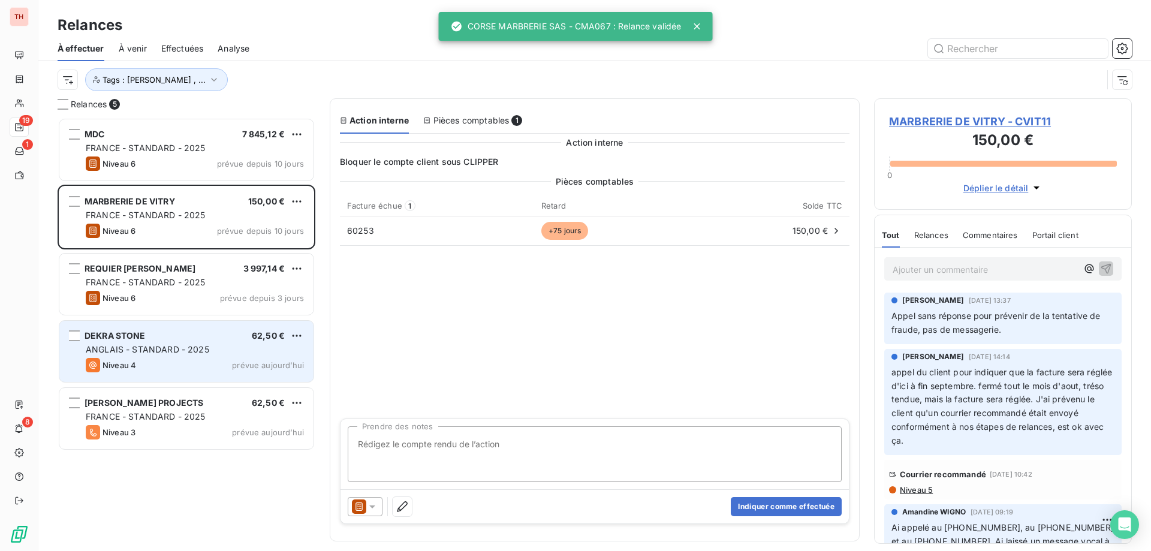
drag, startPoint x: 226, startPoint y: 339, endPoint x: 123, endPoint y: 345, distance: 102.7
click at [226, 338] on div "DEKRA STONE 62,50 €" at bounding box center [195, 335] width 218 height 11
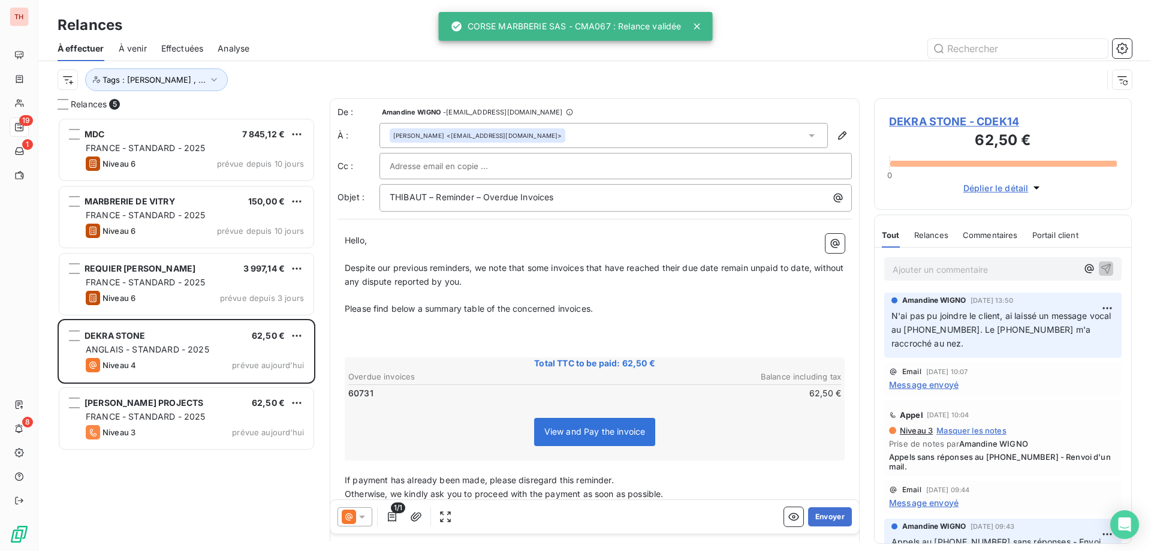
scroll to position [424, 249]
click at [442, 321] on p "﻿" at bounding box center [595, 323] width 500 height 14
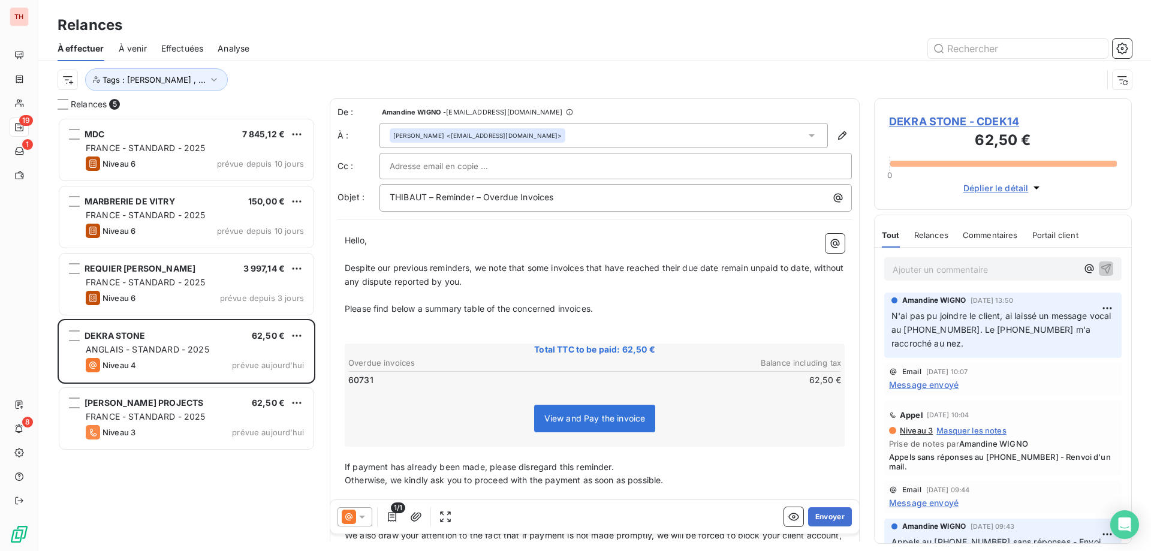
click at [537, 268] on span "Despite our previous reminders, we note that some invoices that have reached th…" at bounding box center [595, 275] width 501 height 24
drag, startPoint x: 633, startPoint y: 267, endPoint x: 633, endPoint y: 283, distance: 16.2
click at [633, 267] on span "Despite our previous reminders, we note that the invoice blow that have reached…" at bounding box center [584, 275] width 478 height 24
click at [675, 264] on span "Despite our previous reminders, we note that the invoice blow that has reached …" at bounding box center [581, 275] width 473 height 24
click at [743, 266] on span "Despite our previous reminders, we note that the invoice blow that has reached …" at bounding box center [593, 275] width 496 height 24
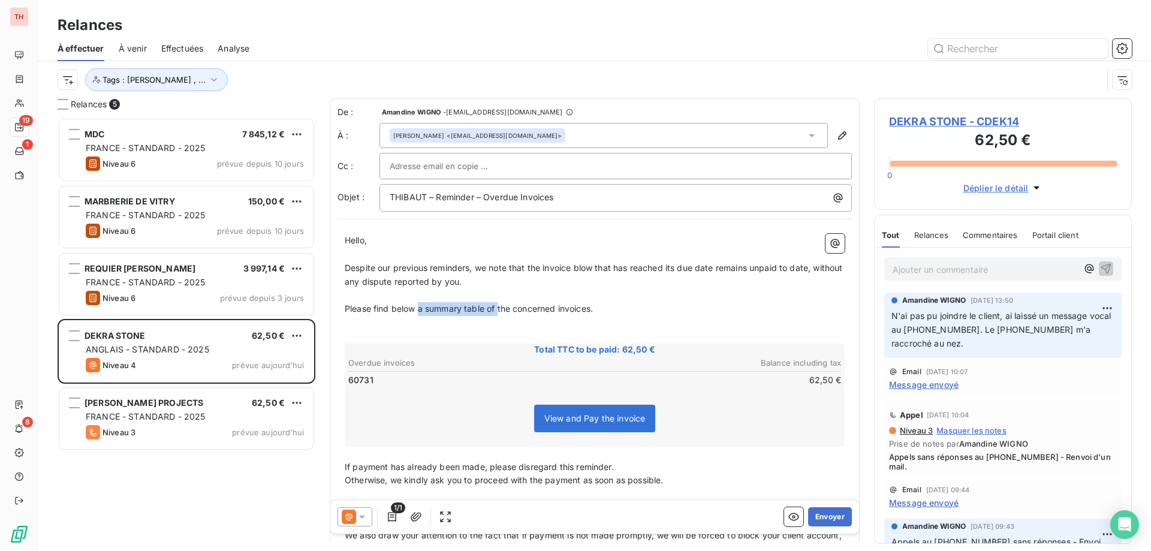
drag, startPoint x: 500, startPoint y: 307, endPoint x: 418, endPoint y: 307, distance: 81.5
click at [418, 307] on span "Please find below a summary table of the concerned invoices." at bounding box center [469, 308] width 248 height 10
drag, startPoint x: 436, startPoint y: 307, endPoint x: 455, endPoint y: 319, distance: 23.1
click at [436, 307] on span "Please find below the concerned invoices." at bounding box center [429, 308] width 168 height 10
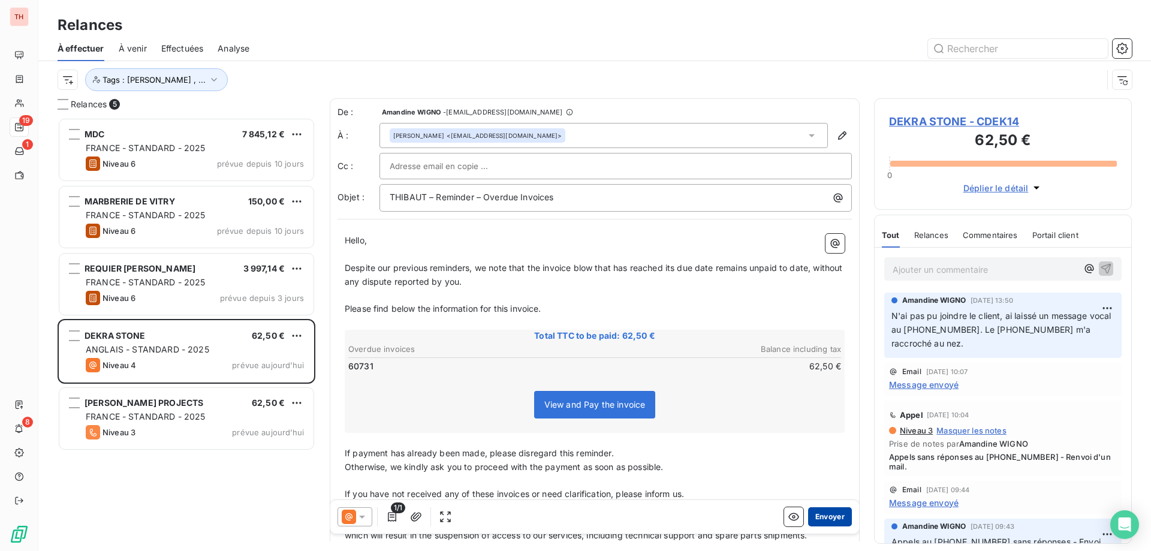
click at [813, 519] on button "Envoyer" at bounding box center [830, 516] width 44 height 19
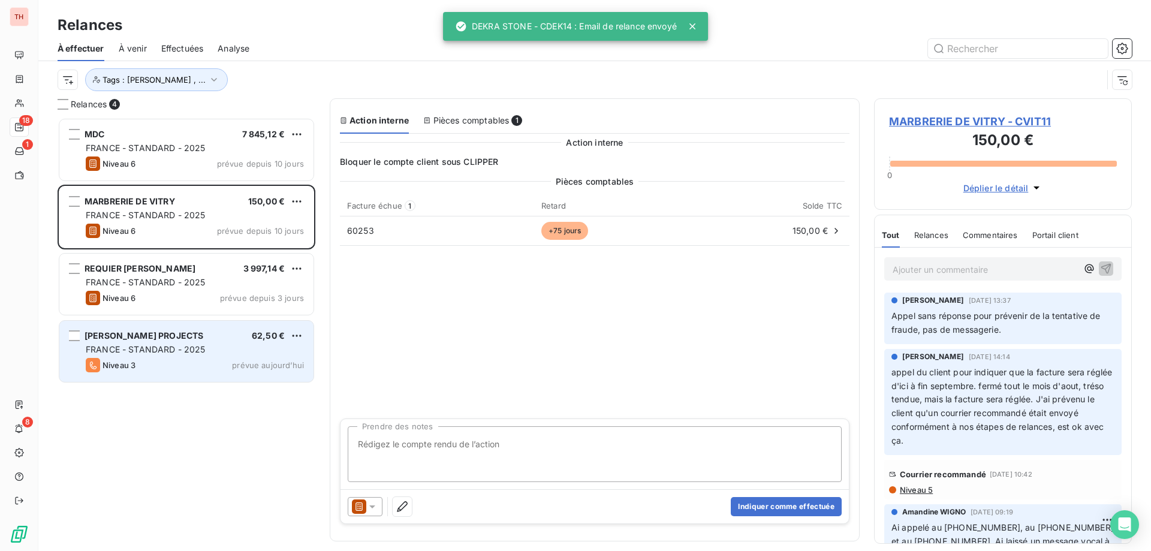
click at [232, 328] on div "ALBA STONE PROJECTS 62,50 € FRANCE - STANDARD - 2025 Niveau 3 prévue aujourd’hui" at bounding box center [186, 351] width 254 height 61
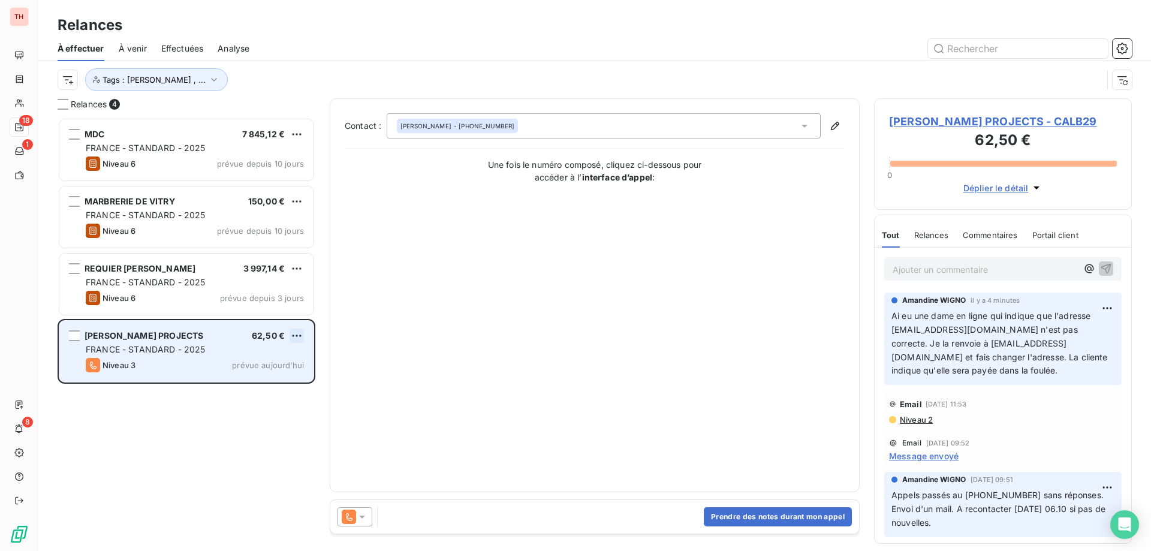
click at [301, 331] on html "TH 18 1 8 Relances À effectuer À venir Effectuées Analyse Tags : Noura Gilbert …" at bounding box center [575, 275] width 1151 height 551
click at [285, 346] on html "TH 18 1 8 Relances À effectuer À venir Effectuées Analyse Tags : Noura Gilbert …" at bounding box center [575, 275] width 1151 height 551
click at [293, 339] on html "TH 18 1 8 Relances À effectuer À venir Effectuées Analyse Tags : Noura Gilbert …" at bounding box center [575, 275] width 1151 height 551
click at [280, 358] on div "Replanifier cette action" at bounding box center [244, 359] width 107 height 19
select select "9"
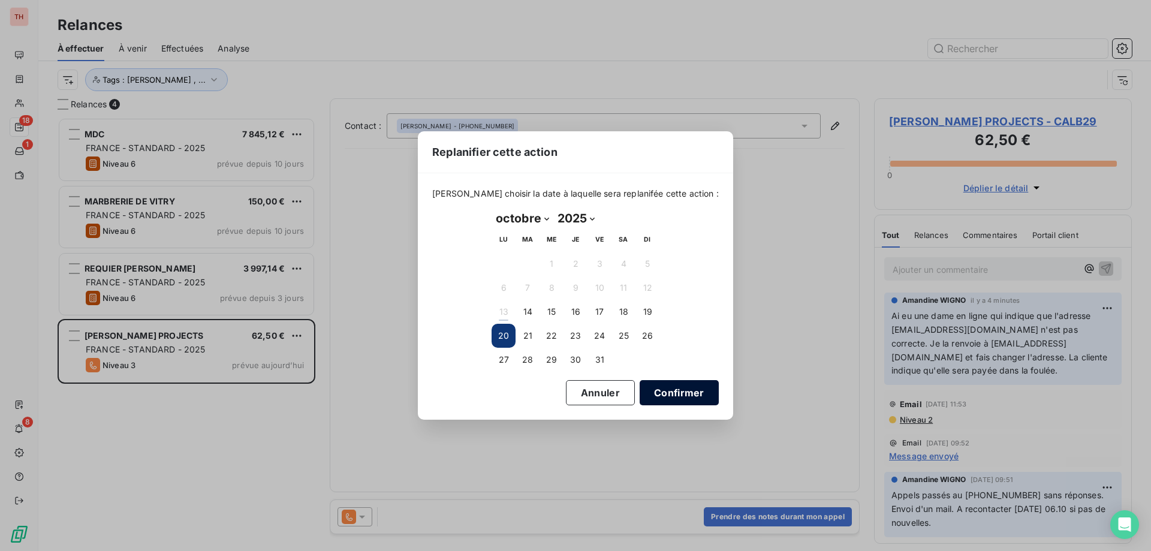
click at [645, 391] on button "Confirmer" at bounding box center [678, 392] width 79 height 25
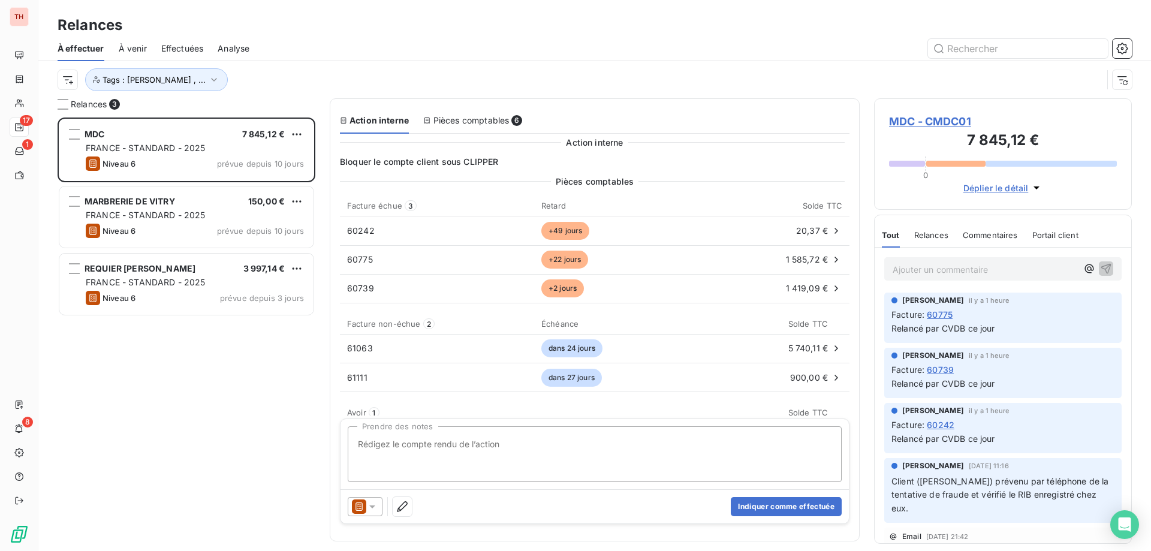
scroll to position [424, 249]
